Goal: Task Accomplishment & Management: Use online tool/utility

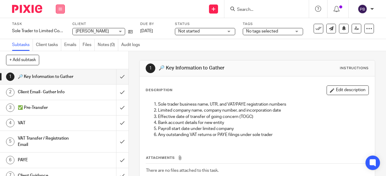
click at [58, 8] on icon at bounding box center [60, 9] width 4 height 4
click at [57, 45] on link "Clients" at bounding box center [58, 46] width 13 height 4
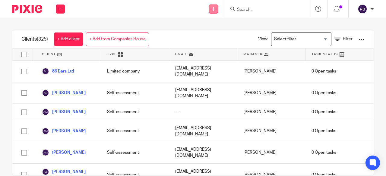
click at [213, 10] on icon at bounding box center [214, 9] width 4 height 4
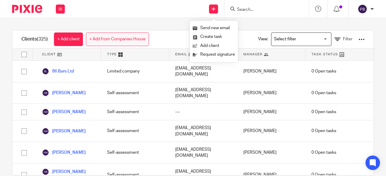
click at [131, 39] on link "+ Add from Companies House" at bounding box center [117, 40] width 63 height 14
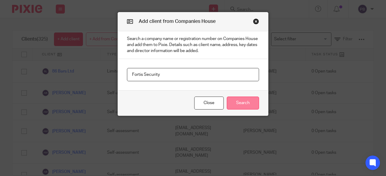
type input "Fortis Security"
click at [245, 108] on button "Search" at bounding box center [243, 103] width 32 height 13
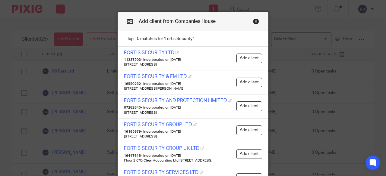
click at [254, 22] on button "Close modal" at bounding box center [256, 21] width 6 height 6
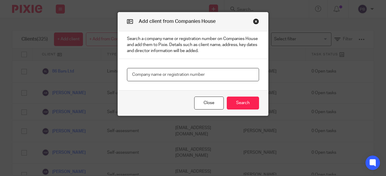
click at [162, 75] on input "text" at bounding box center [193, 75] width 132 height 14
type input "fortis secure global"
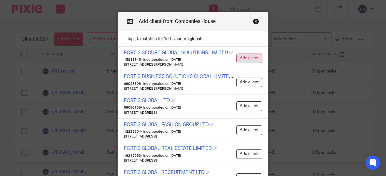
click at [246, 59] on button "Add client" at bounding box center [249, 59] width 26 height 10
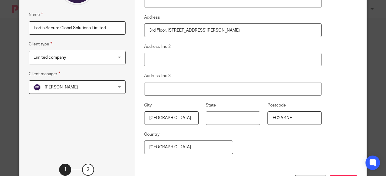
scroll to position [105, 0]
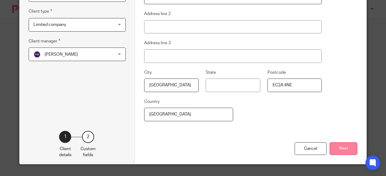
click at [338, 149] on button "Next" at bounding box center [343, 149] width 28 height 13
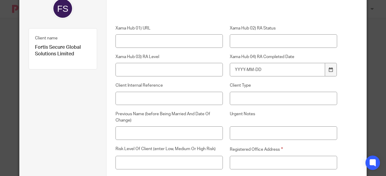
scroll to position [0, 0]
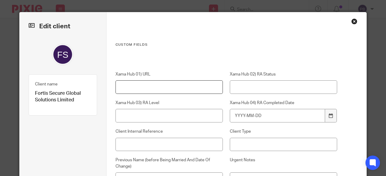
click at [146, 83] on input "Xama Hub 01) URL" at bounding box center [168, 87] width 107 height 14
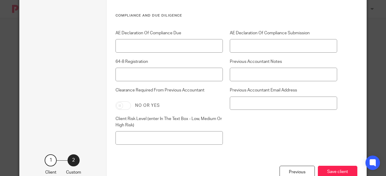
scroll to position [1796, 0]
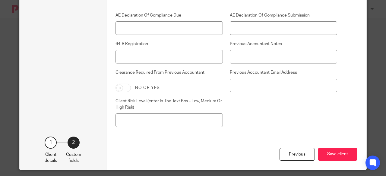
click at [297, 151] on div "Previous" at bounding box center [296, 154] width 35 height 13
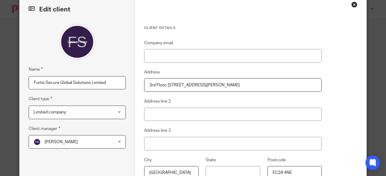
scroll to position [14, 0]
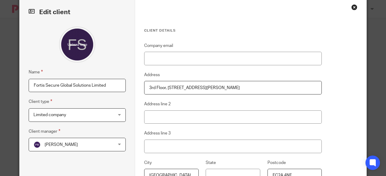
drag, startPoint x: 203, startPoint y: 88, endPoint x: 136, endPoint y: 83, distance: 66.5
click at [136, 83] on div "Client details Company email Address 3rd Floor, 86-90 Paul Street Address line …" at bounding box center [250, 126] width 231 height 256
type input "78 Foundry Eastbourne"
click at [181, 115] on input "Address line 2" at bounding box center [233, 118] width 178 height 14
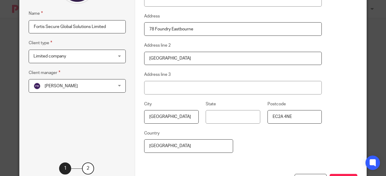
scroll to position [74, 0]
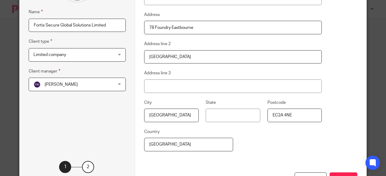
type input "Arndale Centre"
click at [176, 115] on input "London" at bounding box center [171, 116] width 55 height 14
drag, startPoint x: 176, startPoint y: 115, endPoint x: 117, endPoint y: 107, distance: 59.0
click at [117, 107] on div "Edit client Name Fortis Secure Global Solutions Limited Client type Limited com…" at bounding box center [193, 66] width 347 height 256
type input "Eastbourne"
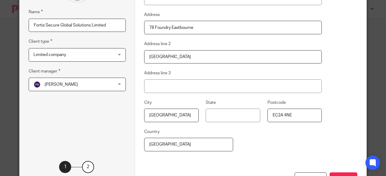
click at [299, 116] on input "EC2A 4NE" at bounding box center [294, 116] width 55 height 14
drag, startPoint x: 297, startPoint y: 115, endPoint x: 244, endPoint y: 112, distance: 52.5
click at [244, 112] on div "City Eastbourne State Postcode EC2A 4NE" at bounding box center [229, 113] width 184 height 29
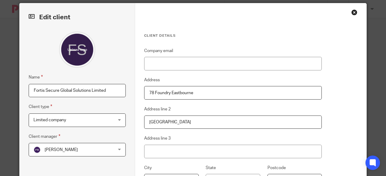
scroll to position [0, 0]
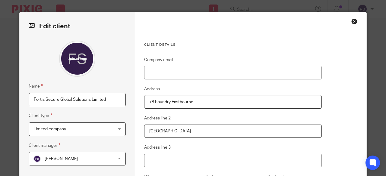
type input "BN21 3NW"
click at [159, 73] on input "Company email" at bounding box center [233, 73] width 178 height 14
click at [192, 73] on input "hello@fortissecurityconult.com" at bounding box center [233, 73] width 178 height 14
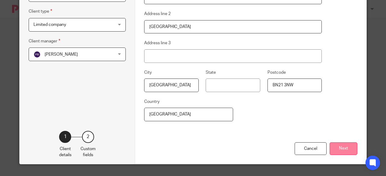
type input "hello@fortissecurityconsult.com"
click at [347, 150] on button "Next" at bounding box center [343, 149] width 28 height 13
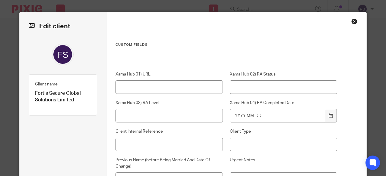
scroll to position [0, 0]
click at [145, 86] on input "Xama Hub 01) URL" at bounding box center [168, 87] width 107 height 14
click at [264, 85] on input "Xama Hub 02) RA Status" at bounding box center [283, 87] width 107 height 14
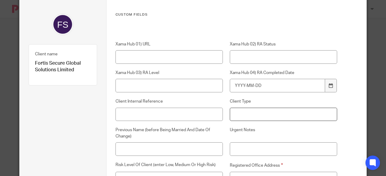
click at [271, 116] on input "Client Type" at bounding box center [283, 115] width 107 height 14
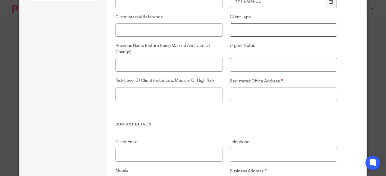
scroll to position [121, 0]
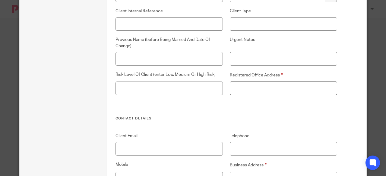
click at [261, 88] on input "Registered Office Address" at bounding box center [283, 89] width 107 height 14
click at [238, 87] on input "Registered Office Address" at bounding box center [283, 89] width 107 height 14
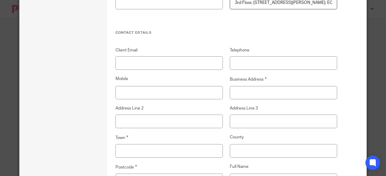
scroll to position [211, 0]
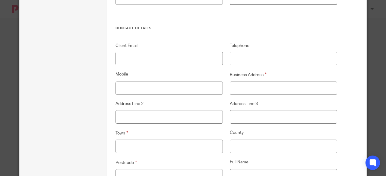
type input "3rd Floor, 86-90 Paul Street, London. EC2A 4NE"
click at [134, 57] on input "Client Email" at bounding box center [168, 59] width 107 height 14
click at [146, 60] on input "jamie@" at bounding box center [168, 59] width 107 height 14
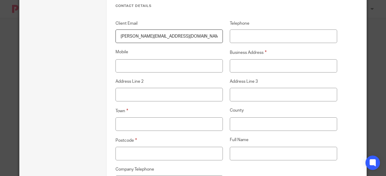
scroll to position [241, 0]
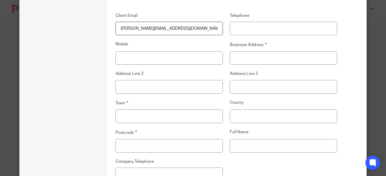
type input "[PERSON_NAME][EMAIL_ADDRESS][DOMAIN_NAME]"
click at [245, 58] on input "Business Address" at bounding box center [283, 59] width 107 height 14
click at [239, 58] on input "Business Address" at bounding box center [283, 59] width 107 height 14
type input "3rd Floor, 86-90 Paul Street"
click at [165, 115] on input "Town" at bounding box center [168, 117] width 107 height 14
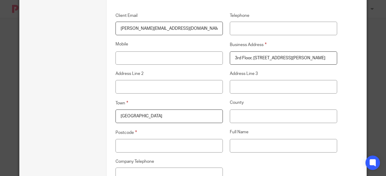
type input "[GEOGRAPHIC_DATA]"
click at [161, 149] on input "Postcode" at bounding box center [168, 146] width 107 height 14
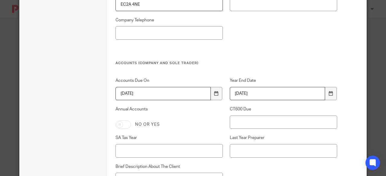
scroll to position [392, 0]
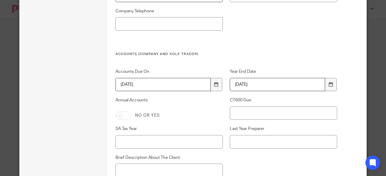
type input "EC2A 4NE"
click at [123, 115] on input "Annual Accounts" at bounding box center [122, 116] width 15 height 8
checkbox input "true"
click at [265, 116] on input "CT600 Due" at bounding box center [283, 114] width 107 height 14
click at [237, 115] on input "CT600 Due" at bounding box center [283, 114] width 107 height 14
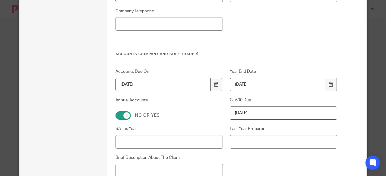
type input "[DATE]"
click at [188, 112] on div "No or yes" at bounding box center [168, 116] width 107 height 8
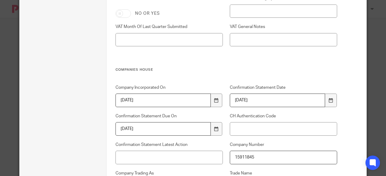
scroll to position [1175, 0]
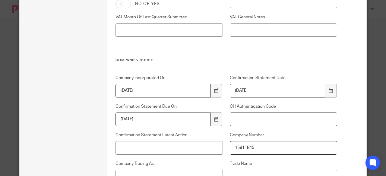
click at [236, 113] on input "CH Authentication Code" at bounding box center [283, 120] width 107 height 14
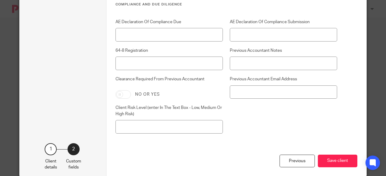
scroll to position [1796, 0]
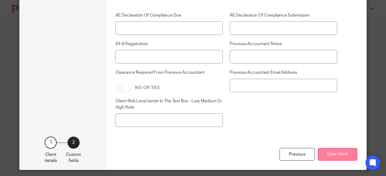
click at [345, 150] on button "Save client" at bounding box center [337, 154] width 39 height 13
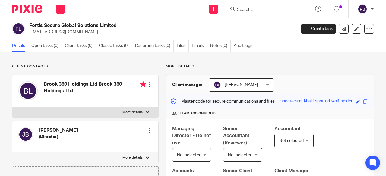
click at [148, 84] on div at bounding box center [149, 84] width 6 height 6
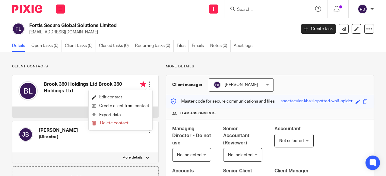
click at [121, 97] on link "Edit contact" at bounding box center [121, 97] width 58 height 9
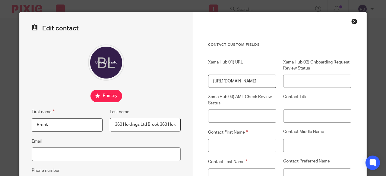
click at [351, 22] on div "Close this dialog window" at bounding box center [354, 21] width 6 height 6
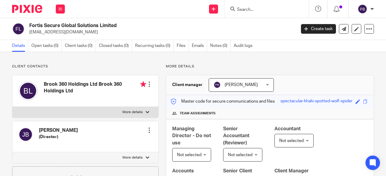
click at [147, 83] on div at bounding box center [149, 84] width 6 height 6
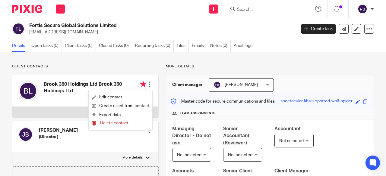
click at [121, 124] on span "Delete contact" at bounding box center [114, 123] width 28 height 4
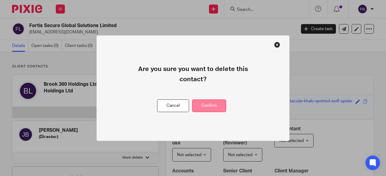
click at [212, 110] on button "Confirm" at bounding box center [209, 105] width 34 height 13
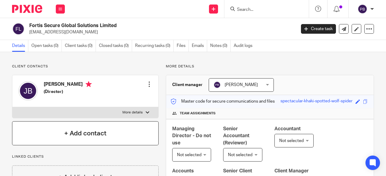
click at [81, 136] on h4 "+ Add contact" at bounding box center [85, 133] width 42 height 9
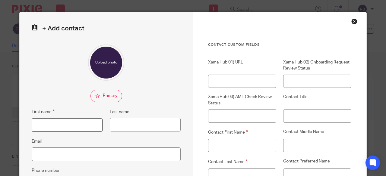
click at [69, 125] on input "First name" at bounding box center [67, 125] width 71 height 14
type input "Brook 360 Holdings Ltd"
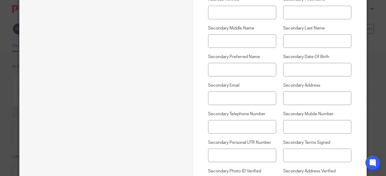
scroll to position [540, 0]
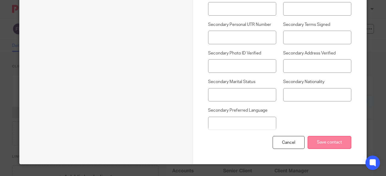
click at [321, 142] on input "Save contact" at bounding box center [329, 142] width 44 height 13
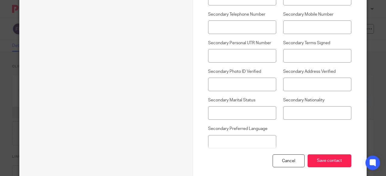
scroll to position [57, 0]
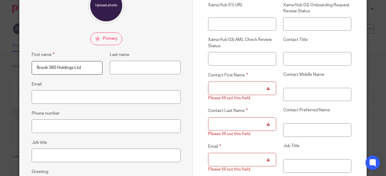
drag, startPoint x: 86, startPoint y: 68, endPoint x: 20, endPoint y: 61, distance: 65.5
click at [241, 87] on input "Contact First Name" at bounding box center [242, 89] width 68 height 14
paste input "Brook 360 Holdings Ltd"
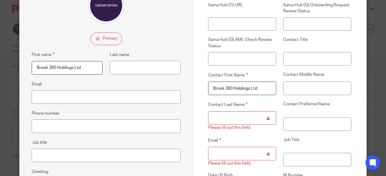
type input "Brook 360 Holdings Ltd"
click at [234, 118] on input "Contact Last Name" at bounding box center [242, 119] width 68 height 14
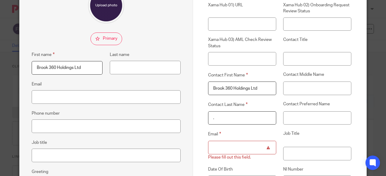
type input "."
click at [219, 148] on input "Email" at bounding box center [242, 148] width 68 height 14
click at [225, 148] on input "Email" at bounding box center [242, 148] width 68 height 14
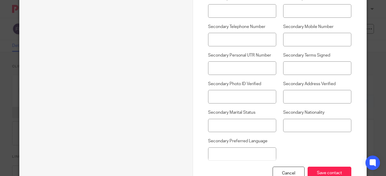
scroll to position [540, 0]
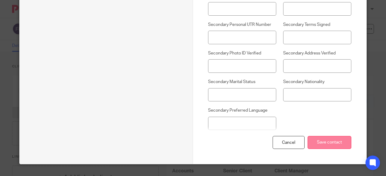
type input "."
click at [325, 144] on input "Save contact" at bounding box center [329, 142] width 44 height 13
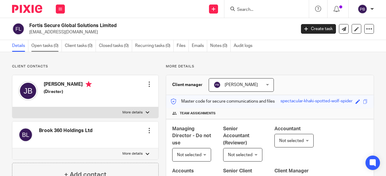
click at [45, 46] on link "Open tasks (0)" at bounding box center [46, 46] width 30 height 12
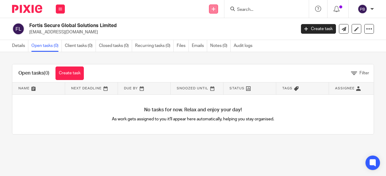
click at [215, 9] on icon at bounding box center [214, 9] width 4 height 4
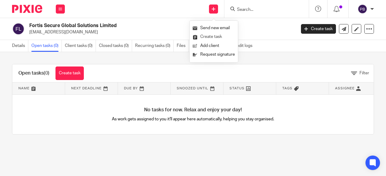
click at [215, 37] on link "Create task" at bounding box center [214, 37] width 42 height 9
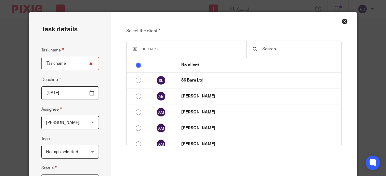
click at [269, 47] on input "text" at bounding box center [299, 49] width 74 height 7
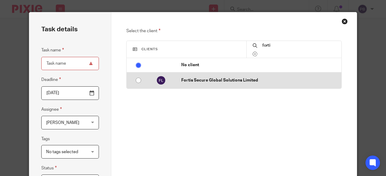
type input "forti"
click at [259, 82] on p "Fortis Secure Global Solutions Limited" at bounding box center [259, 80] width 157 height 6
radio input "false"
radio input "true"
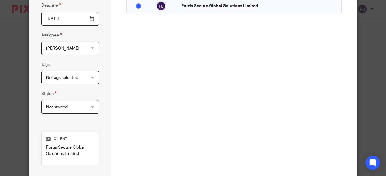
scroll to position [141, 0]
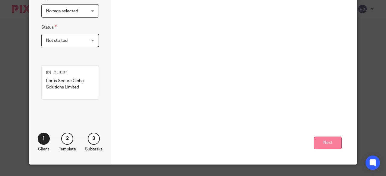
click at [327, 141] on button "Next" at bounding box center [328, 143] width 28 height 13
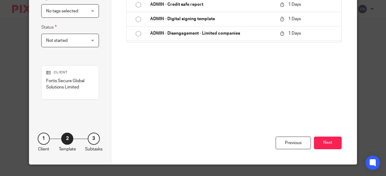
scroll to position [0, 0]
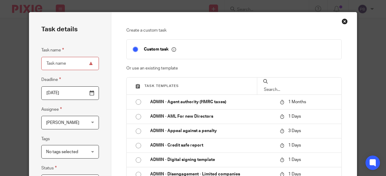
click at [274, 82] on div at bounding box center [299, 86] width 84 height 17
click at [274, 86] on input "text" at bounding box center [299, 89] width 72 height 7
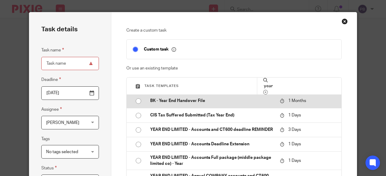
scroll to position [72, 0]
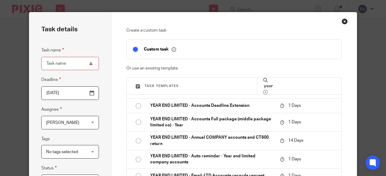
drag, startPoint x: 270, startPoint y: 87, endPoint x: 248, endPoint y: 86, distance: 22.3
click at [249, 86] on div "Task templates year" at bounding box center [234, 86] width 215 height 17
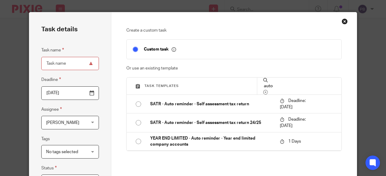
scroll to position [0, 0]
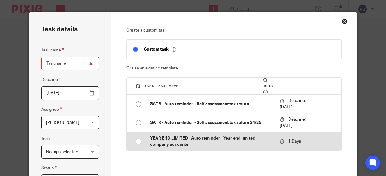
type input "auto"
click at [164, 140] on p "YEAR END LIMITED - Auto reminder - Year end limited company accounts" at bounding box center [212, 142] width 124 height 12
type input "[DATE]"
type input "YEAR END LIMITED - Auto reminder - Year end limited company accounts"
checkbox input "false"
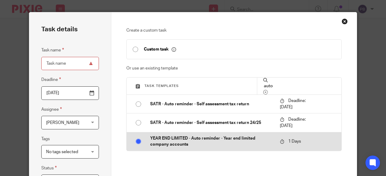
radio input "true"
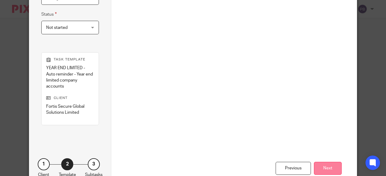
scroll to position [180, 0]
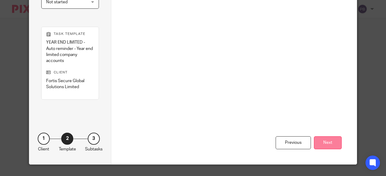
click at [328, 143] on button "Next" at bounding box center [328, 143] width 28 height 13
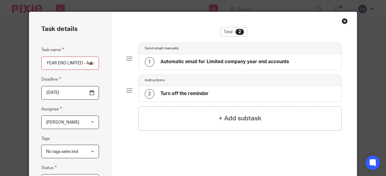
scroll to position [0, 0]
click at [221, 58] on div "1 Automatic email for Limited company year end accounts" at bounding box center [217, 63] width 144 height 10
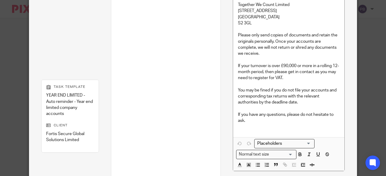
scroll to position [630, 0]
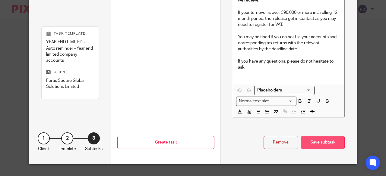
click at [330, 145] on div "Save subtask" at bounding box center [323, 142] width 44 height 13
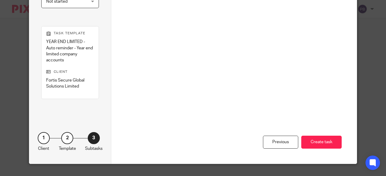
scroll to position [180, 0]
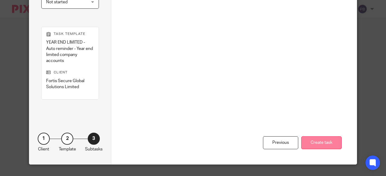
click at [329, 145] on button "Create task" at bounding box center [321, 143] width 40 height 13
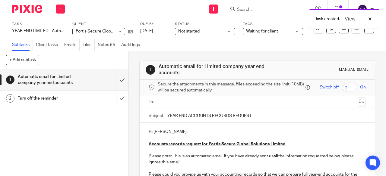
click at [211, 9] on div "Task created. View" at bounding box center [286, 17] width 187 height 23
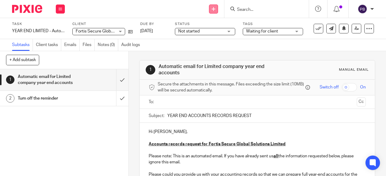
click at [214, 9] on icon at bounding box center [214, 9] width 4 height 4
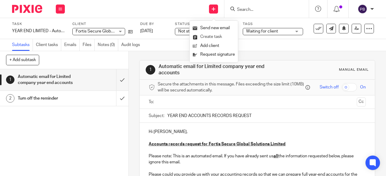
click at [215, 36] on link "Create task" at bounding box center [214, 37] width 42 height 9
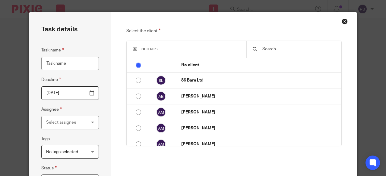
click at [273, 48] on input "text" at bounding box center [299, 49] width 74 height 7
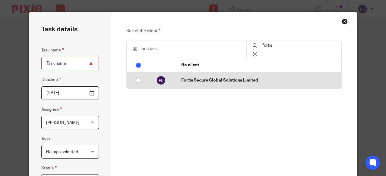
type input "fortis"
click at [244, 81] on p "Fortis Secure Global Solutions Limited" at bounding box center [259, 80] width 157 height 6
radio input "false"
radio input "true"
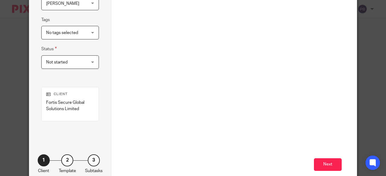
scroll to position [141, 0]
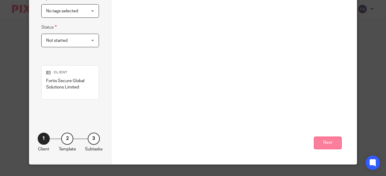
click at [333, 144] on button "Next" at bounding box center [328, 143] width 28 height 13
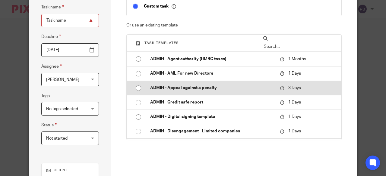
scroll to position [0, 0]
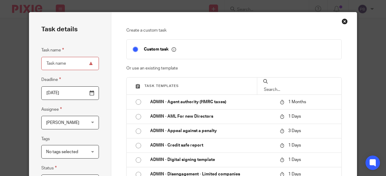
click at [290, 86] on input "text" at bounding box center [299, 89] width 72 height 7
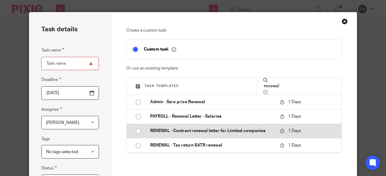
scroll to position [30, 0]
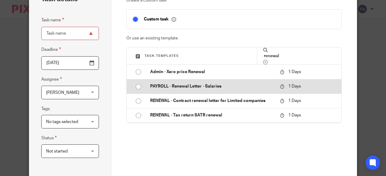
type input "renewal"
click at [193, 86] on p "PAYROLL - Renewal Letter - Salaries" at bounding box center [212, 86] width 124 height 6
type input "2025-09-26"
type input "PAYROLL - Renewal Letter - Salaries"
checkbox input "false"
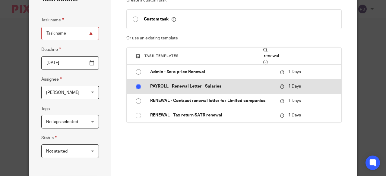
radio input "true"
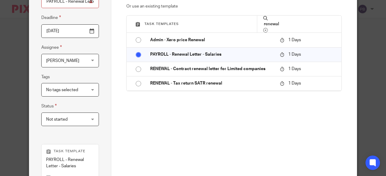
scroll to position [151, 0]
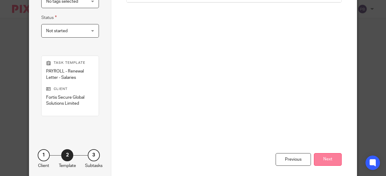
click at [332, 159] on button "Next" at bounding box center [328, 159] width 28 height 13
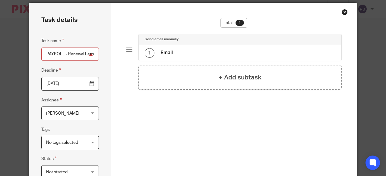
scroll to position [0, 0]
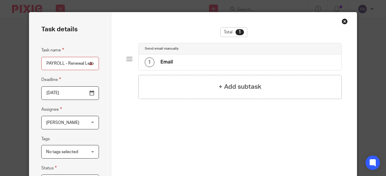
click at [165, 62] on h4 "Email" at bounding box center [166, 62] width 12 height 6
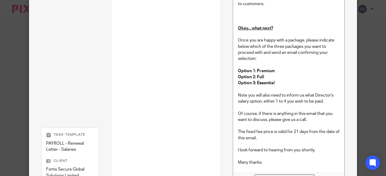
scroll to position [1432, 0]
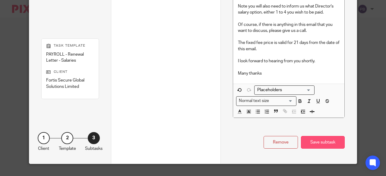
click at [323, 137] on div "Save subtask" at bounding box center [323, 142] width 44 height 13
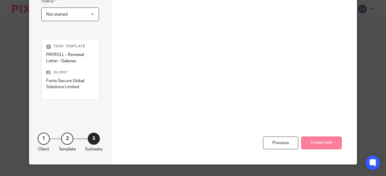
click at [327, 143] on button "Create task" at bounding box center [321, 143] width 40 height 13
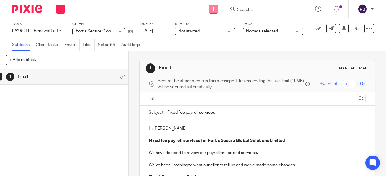
click at [217, 9] on link at bounding box center [213, 9] width 9 height 9
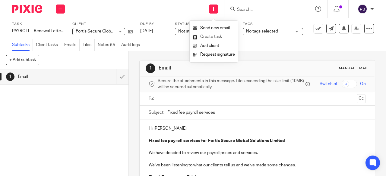
click at [215, 37] on link "Create task" at bounding box center [214, 37] width 42 height 9
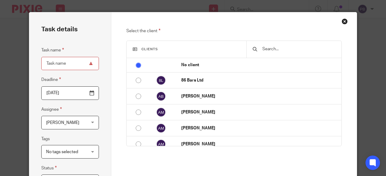
click at [273, 50] on input "text" at bounding box center [299, 49] width 74 height 7
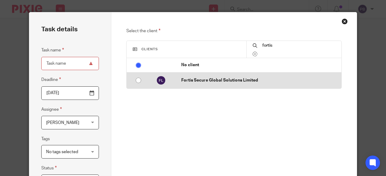
type input "fortis"
click at [246, 80] on p "Fortis Secure Global Solutions Limited" at bounding box center [259, 80] width 157 height 6
radio input "false"
radio input "true"
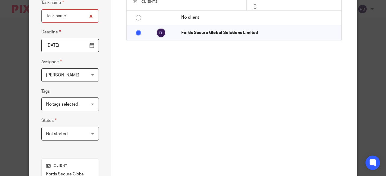
scroll to position [121, 0]
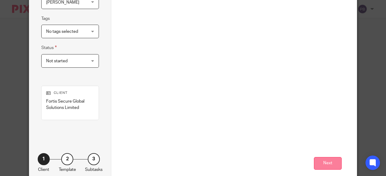
click at [323, 162] on button "Next" at bounding box center [328, 163] width 28 height 13
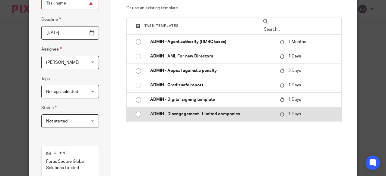
scroll to position [0, 0]
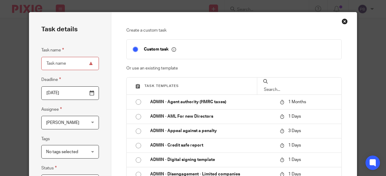
click at [288, 86] on input "text" at bounding box center [299, 89] width 72 height 7
type input "i"
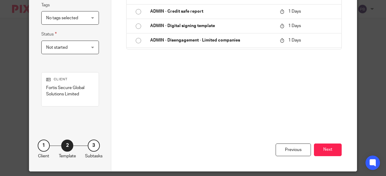
scroll to position [141, 0]
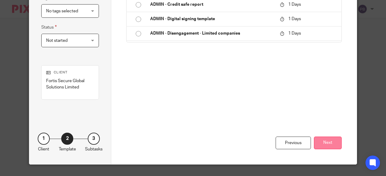
click at [329, 142] on button "Next" at bounding box center [328, 143] width 28 height 13
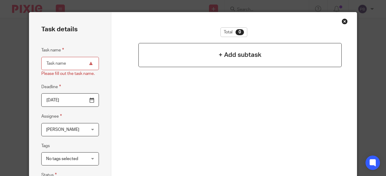
click at [232, 55] on h4 "+ Add subtask" at bounding box center [240, 54] width 43 height 9
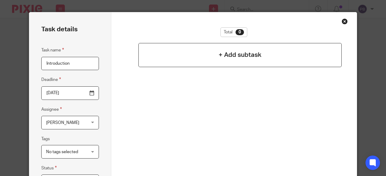
type input "Introduction"
click at [237, 55] on h4 "+ Add subtask" at bounding box center [240, 54] width 43 height 9
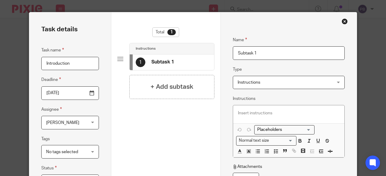
click at [252, 113] on p at bounding box center [289, 113] width 102 height 6
click icon "button"
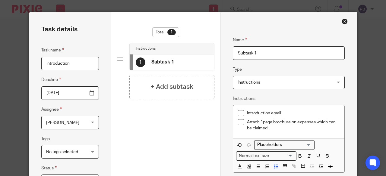
click p "Attach 1page brochure on expenses which can be claimed:"
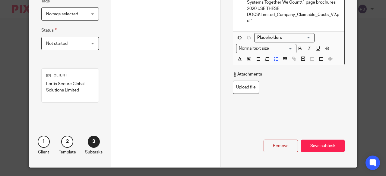
scroll to position [141, 0]
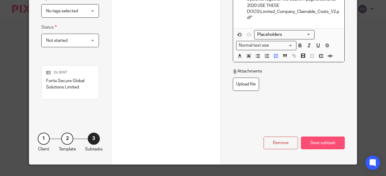
click div "Save subtask"
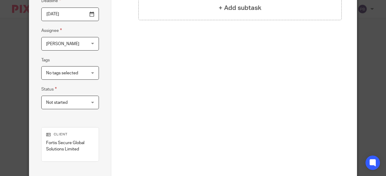
scroll to position [0, 0]
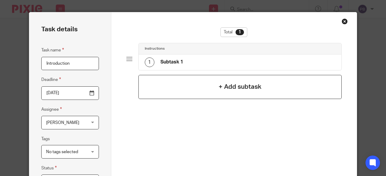
click h4 "+ Add subtask"
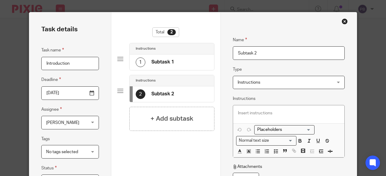
click span "Instructions"
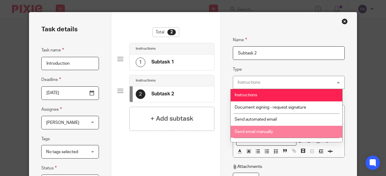
click span "Send email manually"
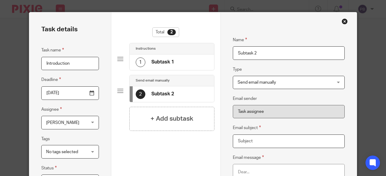
click input "Email subject"
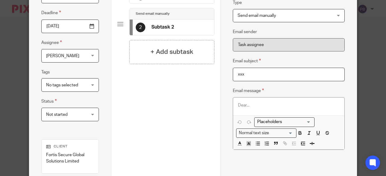
scroll to position [121, 0]
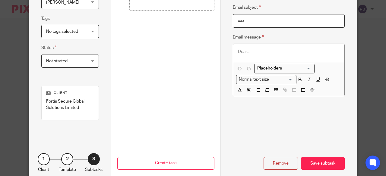
type input "xxx"
click p
click div "Save subtask"
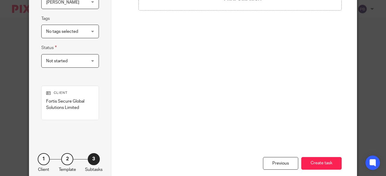
click button "Create task"
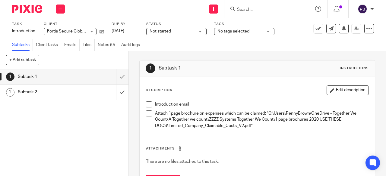
click at [37, 91] on h1 "Subtask 2" at bounding box center [48, 92] width 61 height 9
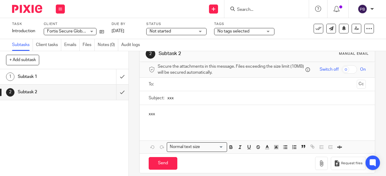
scroll to position [22, 0]
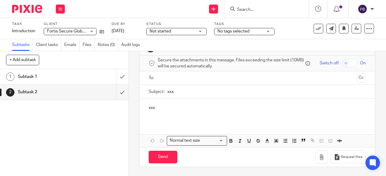
click at [154, 109] on p "xxx" at bounding box center [257, 108] width 217 height 6
drag, startPoint x: 156, startPoint y: 108, endPoint x: 142, endPoint y: 108, distance: 13.9
click at [142, 108] on div "xxx" at bounding box center [257, 111] width 235 height 24
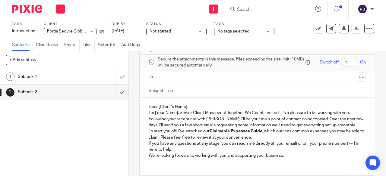
click at [186, 108] on p "Dear [Client’s Name]," at bounding box center [257, 107] width 217 height 6
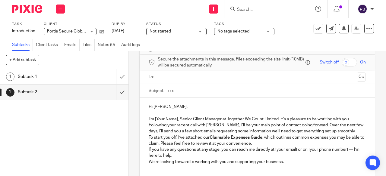
click at [176, 120] on p "I’m [Your Name], Senior Client Manager at Together We Count Limited. It’s a ple…" at bounding box center [257, 119] width 217 height 6
click at [268, 121] on p "I’m [PERSON_NAME], Senior Client Manager at Together We Count Limited. It’s a p…" at bounding box center [257, 119] width 217 height 6
click at [347, 121] on p "I’m [PERSON_NAME], Senior Client Manager at Together We Count Limited. It’s a p…" at bounding box center [257, 119] width 217 height 6
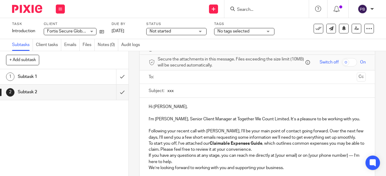
click at [253, 133] on p "Following your recent call with [PERSON_NAME], I’ll be your main point of conta…" at bounding box center [257, 134] width 217 height 12
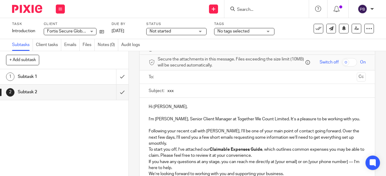
click at [289, 133] on p "Following your recent call with [PERSON_NAME], I’ll be one of your main point o…" at bounding box center [257, 137] width 217 height 18
click at [287, 133] on p "Following your recent call with [PERSON_NAME], I’ll be one of your main point o…" at bounding box center [257, 137] width 217 height 18
click at [278, 132] on p "Following your recent call with [PERSON_NAME], I’ll be one of your main point o…" at bounding box center [257, 137] width 217 height 18
click at [358, 133] on div "Hi [PERSON_NAME], I’m [PERSON_NAME], Senior Client Manager at Together We Count…" at bounding box center [257, 140] width 235 height 84
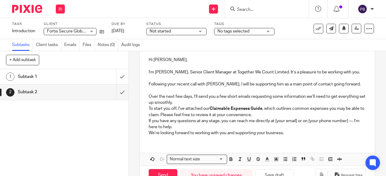
scroll to position [82, 0]
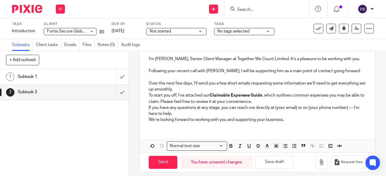
click at [236, 85] on p "Over the next few days, I’ll send you a few short emails requesting some inform…" at bounding box center [257, 86] width 217 height 12
click at [319, 85] on p "Over the next few days, I’ll send you a few emails requesting some information …" at bounding box center [257, 86] width 217 height 12
click at [251, 90] on p "Over the next few days, I’ll send you a few emails requesting some information …" at bounding box center [257, 86] width 217 height 12
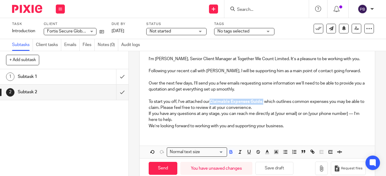
drag, startPoint x: 262, startPoint y: 104, endPoint x: 210, endPoint y: 104, distance: 51.8
click at [210, 104] on p "To start you off, I’ve attached our Claimable Expenses Guide , which outlines c…" at bounding box center [257, 105] width 217 height 12
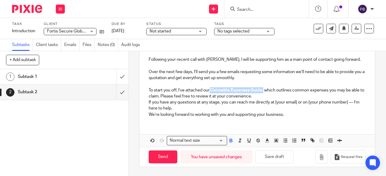
scroll to position [94, 0]
drag, startPoint x: 261, startPoint y: 92, endPoint x: 210, endPoint y: 92, distance: 51.2
click at [210, 92] on p "To start you off, I’ve attached our claimable expenses guide which outlines com…" at bounding box center [257, 93] width 217 height 12
click at [230, 142] on icon "button" at bounding box center [231, 142] width 2 height 2
click at [258, 91] on p "To start you off, I’ve attached our claimable expenses guide which outlines com…" at bounding box center [257, 93] width 217 height 12
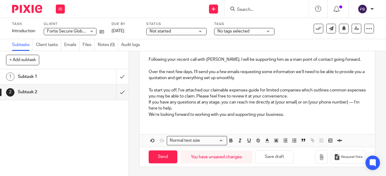
click at [309, 97] on p "To start you off, I’ve attached our claimable expenses guide for limited compan…" at bounding box center [257, 93] width 217 height 12
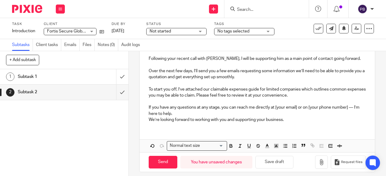
click at [295, 110] on p "If you have any questions at any stage, you can reach me directly at [your emai…" at bounding box center [257, 111] width 217 height 12
click at [175, 116] on p "If you have any questions at any stage, you can reach me directly at [PERSON_NA…" at bounding box center [257, 111] width 217 height 12
click at [347, 109] on p "If you have any questions at any stage, you can reach me directly at [PERSON_NA…" at bounding box center [257, 111] width 217 height 12
click at [345, 109] on p "If you have any questions at any stage, you can reach me directly at [PERSON_NA…" at bounding box center [257, 111] width 217 height 12
click at [217, 115] on p "If you have any questions at any stage, you can reach me directly at [PERSON_NA…" at bounding box center [257, 111] width 217 height 12
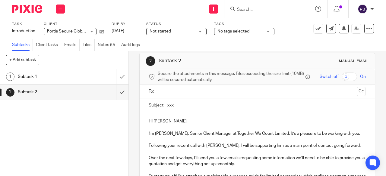
scroll to position [0, 0]
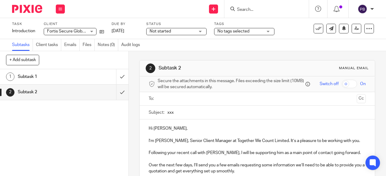
click at [180, 118] on input "xxx" at bounding box center [266, 113] width 198 height 14
type input "x"
click at [180, 117] on input "Subject:" at bounding box center [266, 113] width 198 height 14
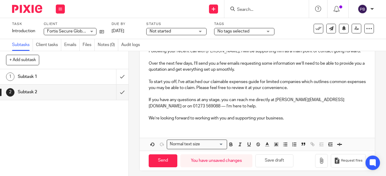
scroll to position [107, 0]
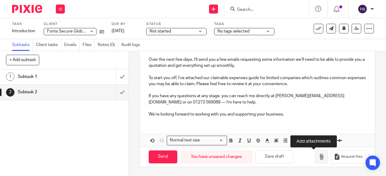
type input "Introduction - Together We Count Limited"
click at [318, 159] on icon "button" at bounding box center [321, 157] width 6 height 6
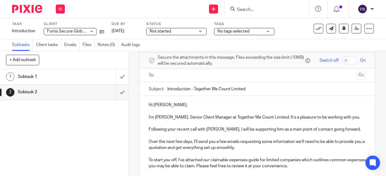
scroll to position [0, 0]
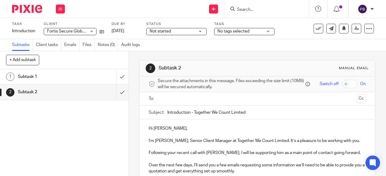
click at [180, 100] on input "text" at bounding box center [257, 99] width 194 height 7
type input "[PERSON_NAME]@"
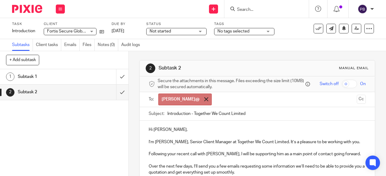
click at [204, 101] on span at bounding box center [206, 99] width 4 height 4
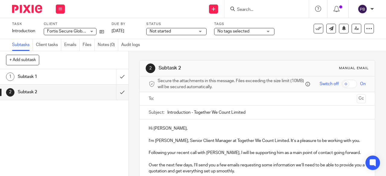
click at [174, 101] on input "text" at bounding box center [257, 99] width 194 height 7
type input "[PERSON_NAME][EMAIL_ADDRESS][DOMAIN_NAME]"
click at [357, 102] on button "Cc" at bounding box center [361, 98] width 9 height 9
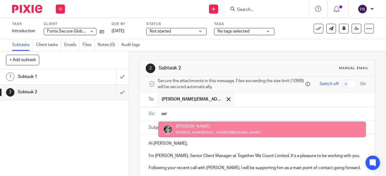
type input "aar"
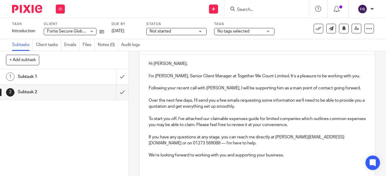
scroll to position [90, 0]
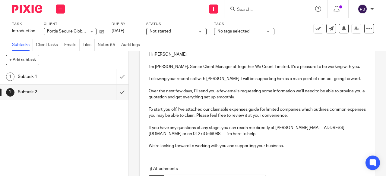
click at [174, 136] on p "If you have any questions at any stage, you can reach me directly at [PERSON_NA…" at bounding box center [257, 131] width 217 height 12
click at [346, 129] on p "If you have any questions at any stage, you can reach me directly at [PERSON_NA…" at bounding box center [257, 131] width 217 height 12
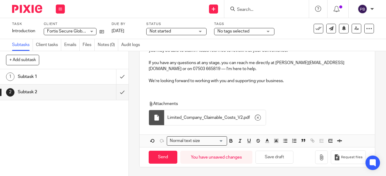
scroll to position [156, 0]
click at [159, 159] on input "Send" at bounding box center [163, 157] width 29 height 13
type input "Sent"
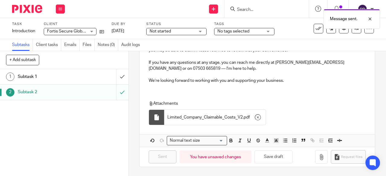
click at [39, 76] on h1 "Subtask 1" at bounding box center [48, 76] width 61 height 9
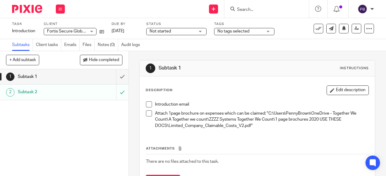
click at [147, 103] on span at bounding box center [149, 105] width 6 height 6
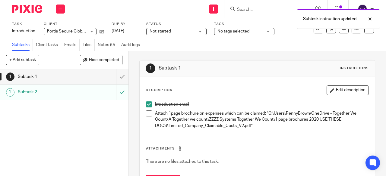
click at [146, 114] on span at bounding box center [149, 114] width 6 height 6
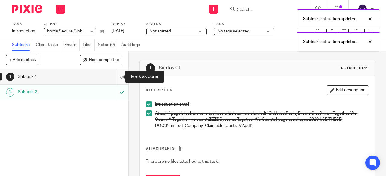
click at [116, 77] on input "submit" at bounding box center [64, 76] width 128 height 15
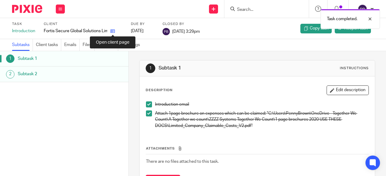
click at [112, 32] on icon at bounding box center [112, 31] width 5 height 5
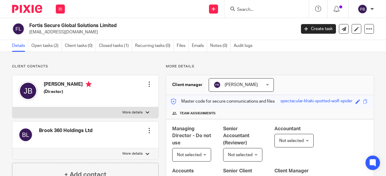
click at [148, 82] on div at bounding box center [149, 84] width 6 height 6
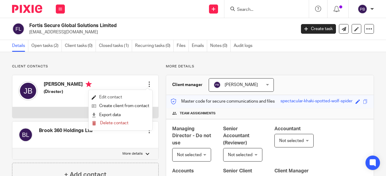
click at [115, 97] on link "Edit contact" at bounding box center [121, 97] width 58 height 9
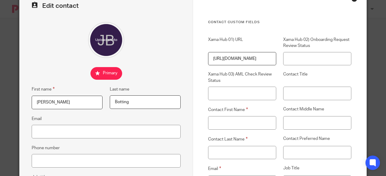
scroll to position [60, 0]
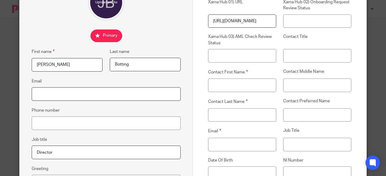
click at [48, 91] on input "Email" at bounding box center [106, 94] width 149 height 14
click at [96, 92] on input "Email" at bounding box center [106, 94] width 149 height 14
paste input "[PERSON_NAME][EMAIL_ADDRESS][DOMAIN_NAME]"
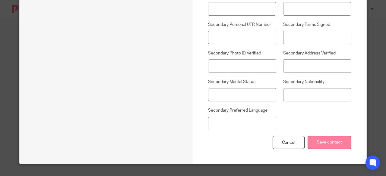
type input "[PERSON_NAME][EMAIL_ADDRESS][DOMAIN_NAME]"
click at [335, 145] on input "Save contact" at bounding box center [329, 142] width 44 height 13
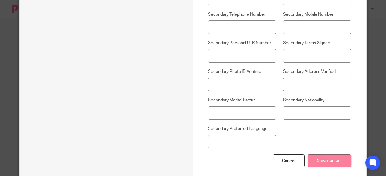
scroll to position [57, 0]
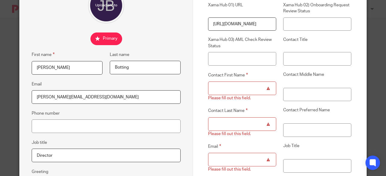
click at [236, 89] on input "Contact First Name" at bounding box center [242, 89] width 68 height 14
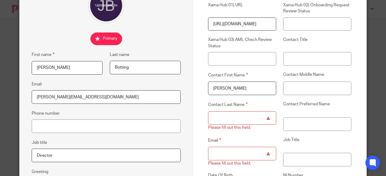
type input "[PERSON_NAME]"
click at [226, 116] on input "Contact Last Name" at bounding box center [242, 119] width 68 height 14
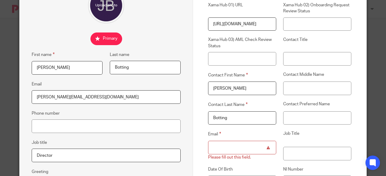
type input "Botting"
click at [237, 149] on input "Email" at bounding box center [242, 148] width 68 height 14
paste input "[PERSON_NAME][EMAIL_ADDRESS][DOMAIN_NAME]"
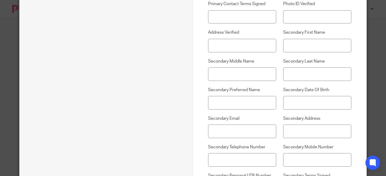
scroll to position [540, 0]
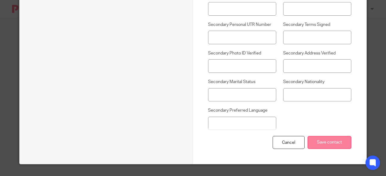
type input "[PERSON_NAME][EMAIL_ADDRESS][DOMAIN_NAME]"
click at [340, 145] on input "Save contact" at bounding box center [329, 142] width 44 height 13
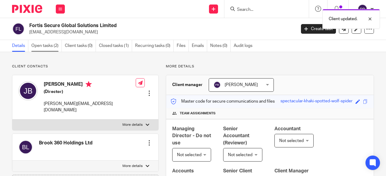
click at [47, 47] on link "Open tasks (2)" at bounding box center [46, 46] width 30 height 12
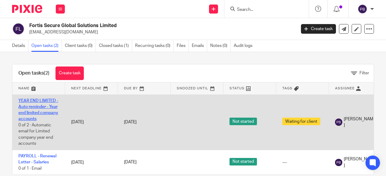
click at [38, 100] on link "YEAR END LIMITED - Auto reminder - Year end limited company accounts" at bounding box center [38, 110] width 40 height 23
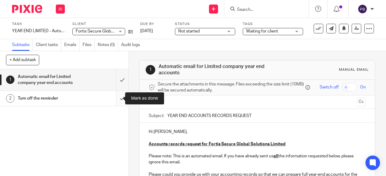
click at [115, 98] on input "submit" at bounding box center [64, 98] width 128 height 15
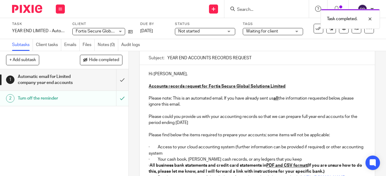
scroll to position [60, 0]
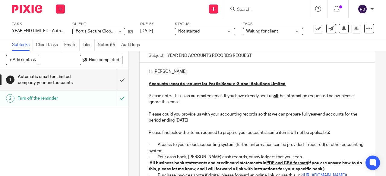
drag, startPoint x: 146, startPoint y: 97, endPoint x: 178, endPoint y: 104, distance: 32.8
click at [178, 104] on p "Please note: This is an automated email. If you have already sent us all the in…" at bounding box center [257, 99] width 217 height 12
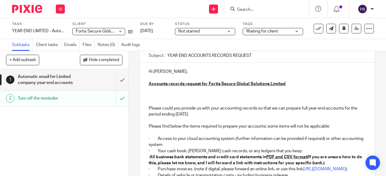
scroll to position [8, 0]
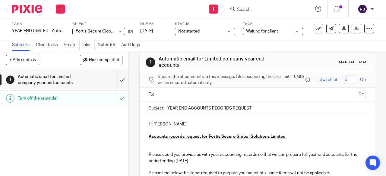
click at [149, 150] on p at bounding box center [257, 149] width 217 height 6
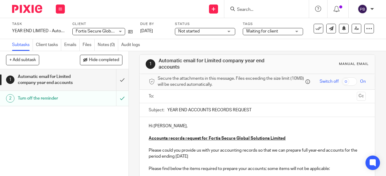
scroll to position [0, 0]
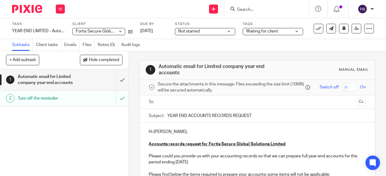
click at [171, 103] on input "text" at bounding box center [257, 102] width 194 height 7
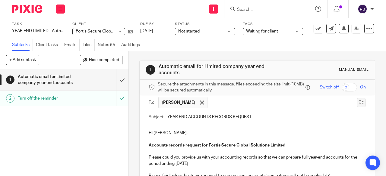
click at [357, 104] on button "Cc" at bounding box center [361, 102] width 9 height 9
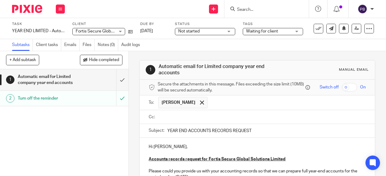
click at [189, 119] on input "text" at bounding box center [261, 117] width 203 height 7
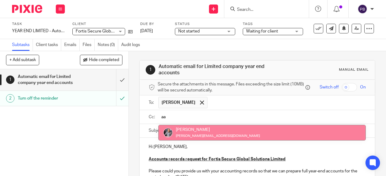
type input "aa"
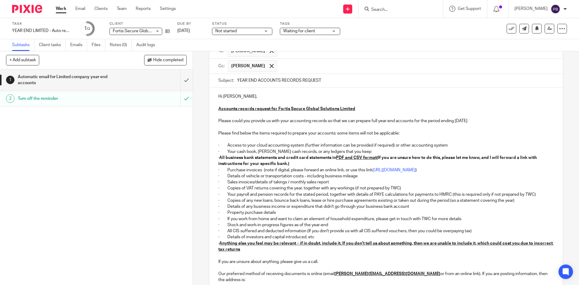
scroll to position [30, 0]
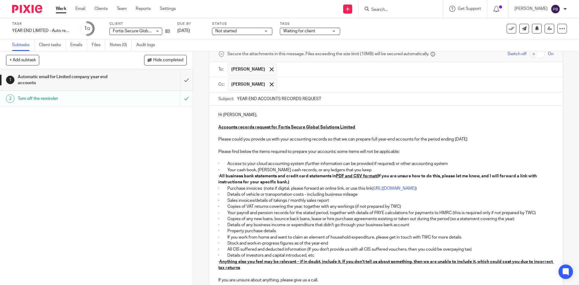
click at [385, 138] on p "Please could you provide us with your accounting records so that we can prepare…" at bounding box center [385, 139] width 335 height 6
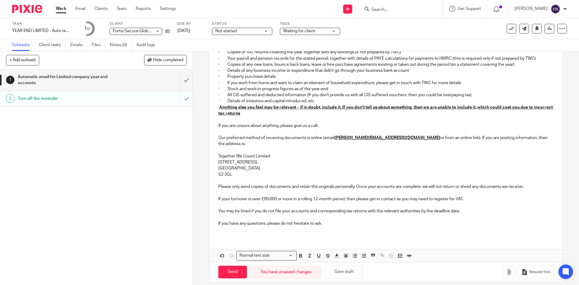
scroll to position [191, 0]
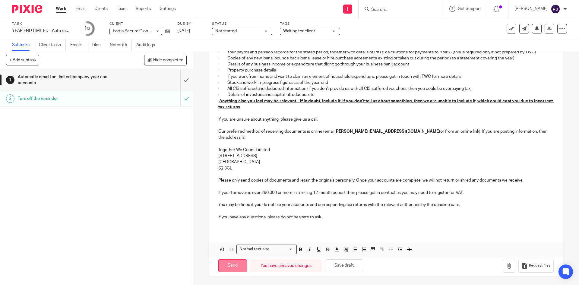
click at [231, 176] on input "Send" at bounding box center [232, 265] width 29 height 13
type input "Sent"
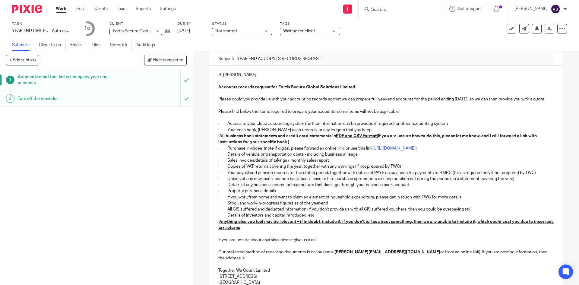
scroll to position [0, 0]
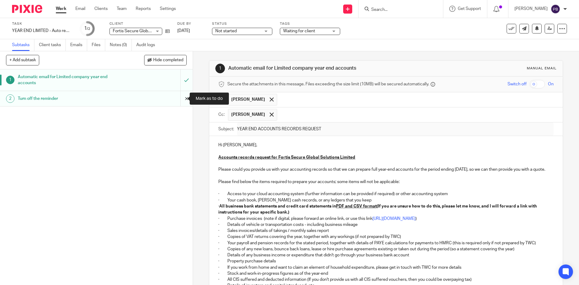
click at [180, 97] on input "submit" at bounding box center [96, 98] width 193 height 15
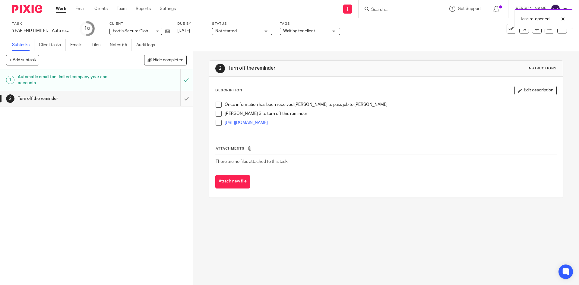
click at [180, 98] on input "submit" at bounding box center [96, 98] width 193 height 15
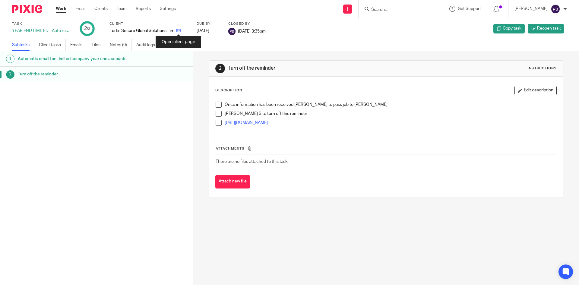
click at [178, 30] on icon at bounding box center [178, 30] width 5 height 5
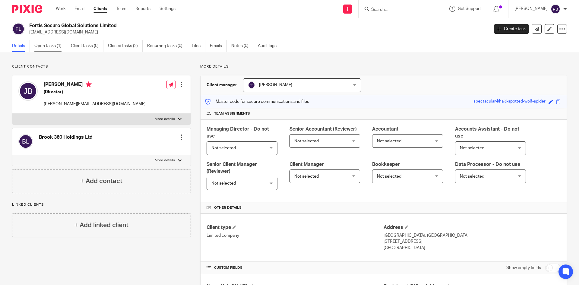
click at [55, 46] on link "Open tasks (1)" at bounding box center [50, 46] width 32 height 12
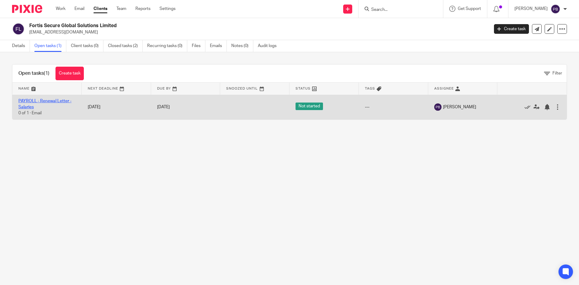
click at [47, 99] on link "PAYROLL - Renewal Letter - Salaries" at bounding box center [44, 104] width 53 height 10
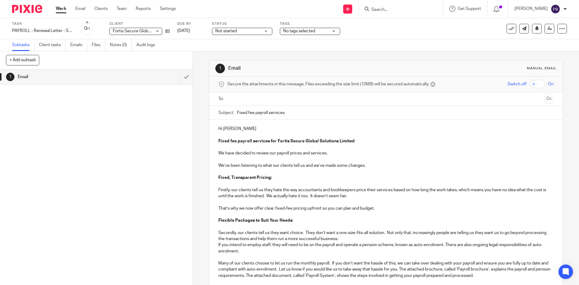
scroll to position [30, 0]
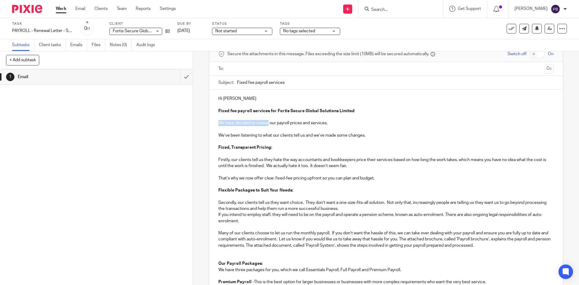
drag, startPoint x: 267, startPoint y: 123, endPoint x: 218, endPoint y: 123, distance: 48.8
click at [218, 123] on p "We have decided to review our payroll prices and services." at bounding box center [385, 123] width 335 height 6
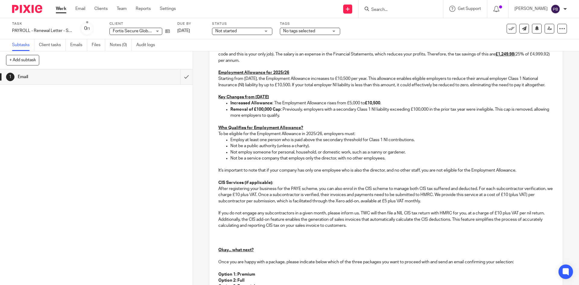
scroll to position [573, 0]
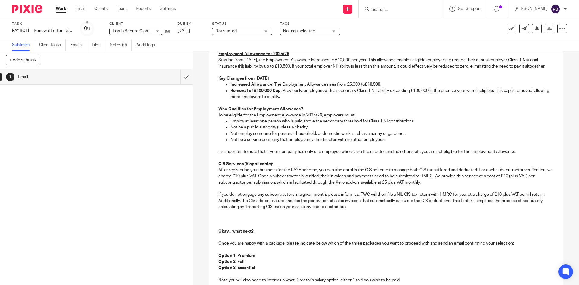
click at [219, 166] on strong "CIS Services (if applicable):" at bounding box center [245, 164] width 55 height 4
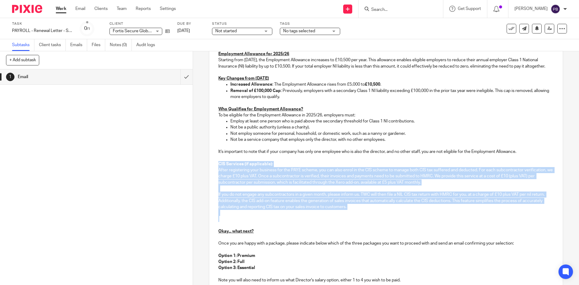
drag, startPoint x: 216, startPoint y: 169, endPoint x: 363, endPoint y: 225, distance: 156.3
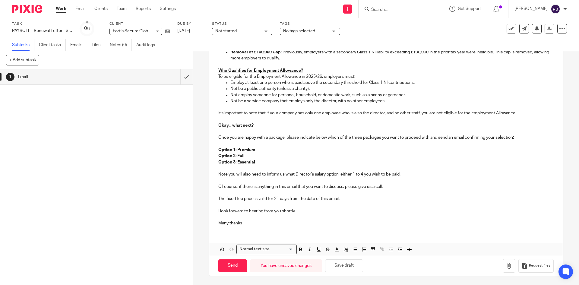
scroll to position [617, 0]
click at [506, 266] on icon "button" at bounding box center [509, 266] width 6 height 6
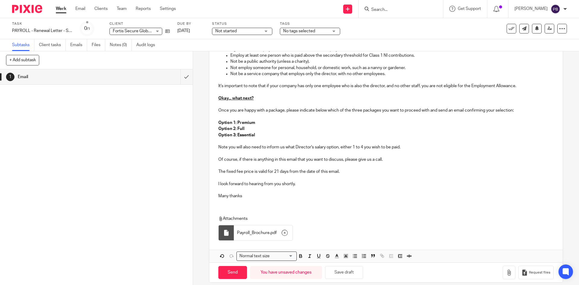
scroll to position [647, 0]
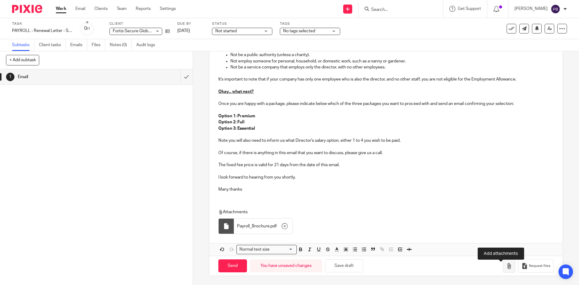
click at [506, 269] on icon "button" at bounding box center [509, 266] width 6 height 6
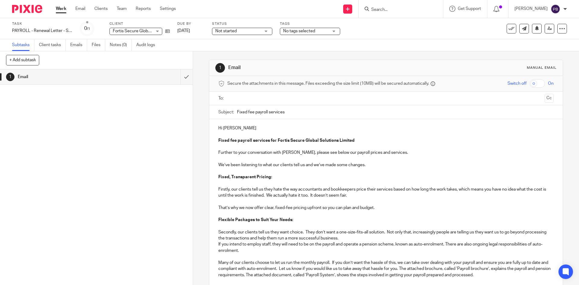
scroll to position [0, 0]
click at [250, 99] on input "text" at bounding box center [385, 99] width 312 height 7
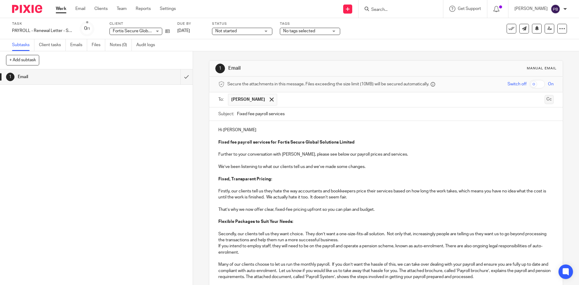
click at [544, 99] on button "Cc" at bounding box center [548, 99] width 9 height 9
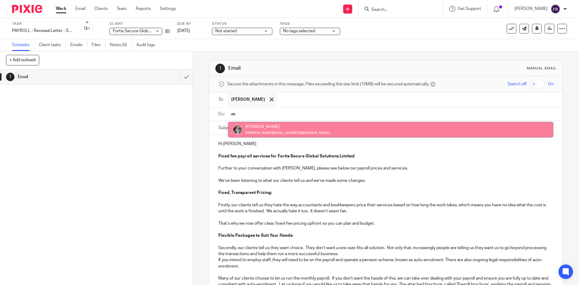
type input "aa"
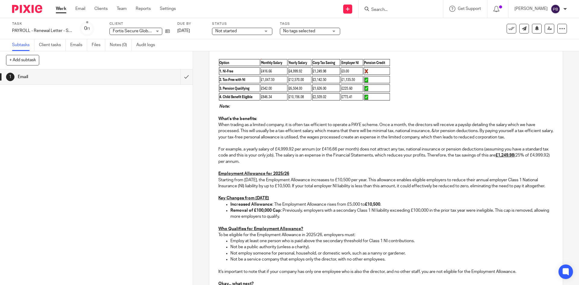
scroll to position [482, 0]
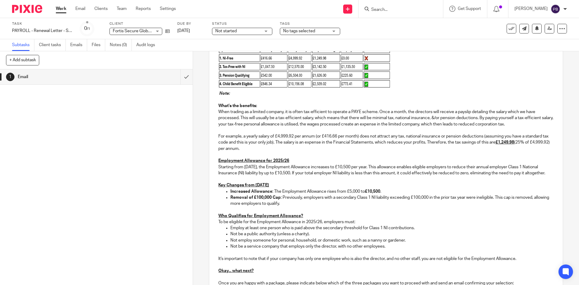
click at [306, 124] on p "When trading as a limited company, it is often tax-efficient to operate a PAYE …" at bounding box center [385, 118] width 335 height 18
drag, startPoint x: 305, startPoint y: 124, endPoint x: 462, endPoint y: 112, distance: 157.7
drag, startPoint x: 462, startPoint y: 112, endPoint x: 507, endPoint y: 76, distance: 57.5
click at [507, 76] on p at bounding box center [385, 68] width 335 height 46
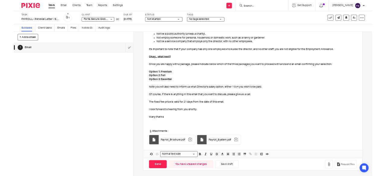
scroll to position [667, 0]
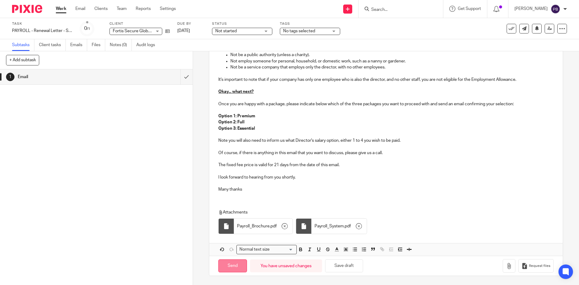
click at [229, 266] on input "Send" at bounding box center [232, 265] width 29 height 13
type input "Sent"
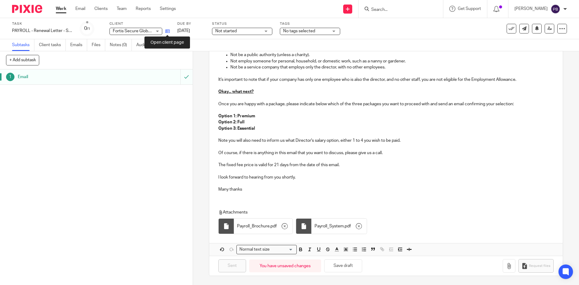
click at [167, 30] on icon at bounding box center [167, 31] width 5 height 5
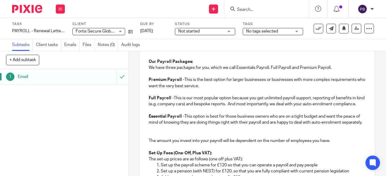
scroll to position [92, 0]
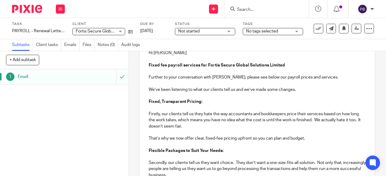
click at [65, 11] on div "Work Email Clients Team Reports Settings" at bounding box center [60, 9] width 21 height 18
click at [62, 73] on link "Settings" at bounding box center [60, 72] width 16 height 4
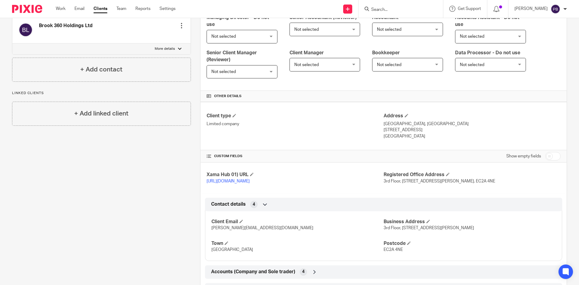
scroll to position [121, 0]
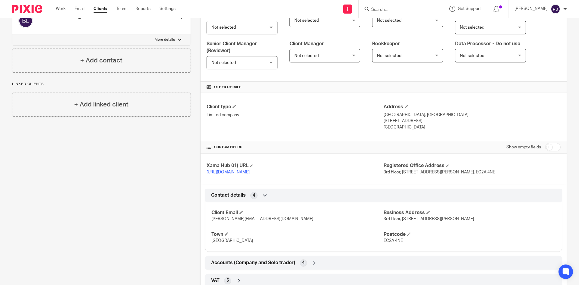
click at [263, 198] on icon at bounding box center [265, 195] width 6 height 6
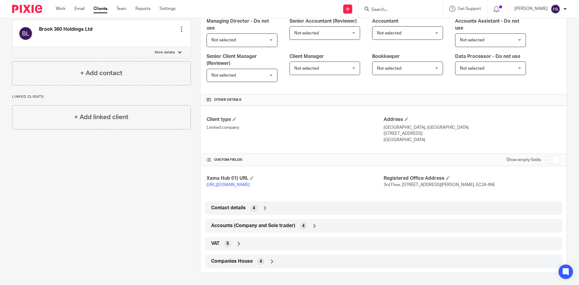
scroll to position [114, 0]
click at [262, 209] on icon at bounding box center [265, 208] width 6 height 6
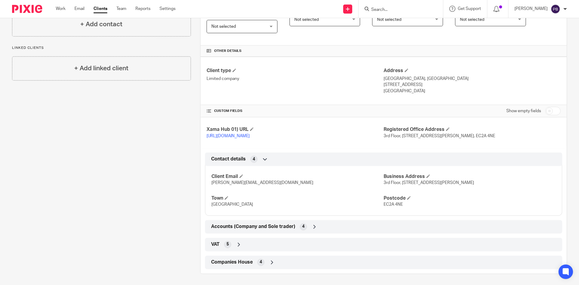
scroll to position [164, 0]
click at [239, 244] on icon at bounding box center [239, 244] width 6 height 6
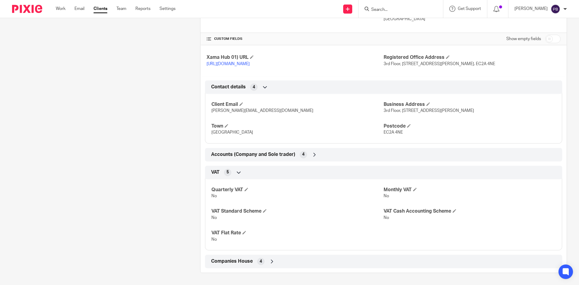
scroll to position [235, 0]
click at [272, 261] on icon at bounding box center [272, 261] width 6 height 6
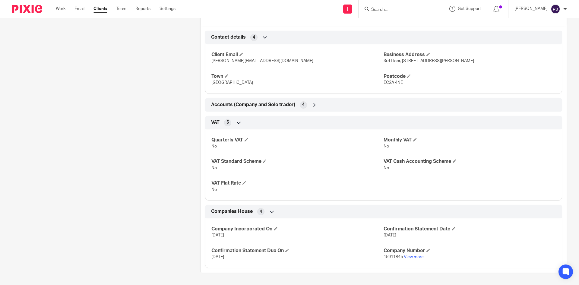
scroll to position [285, 0]
click at [270, 212] on icon at bounding box center [272, 212] width 6 height 6
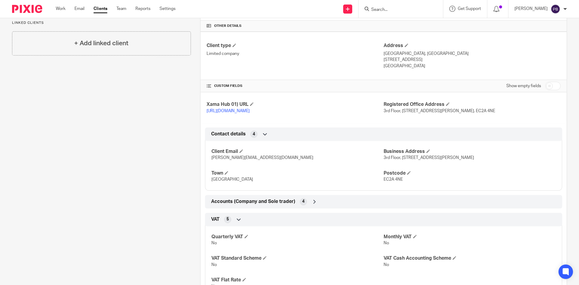
scroll to position [174, 0]
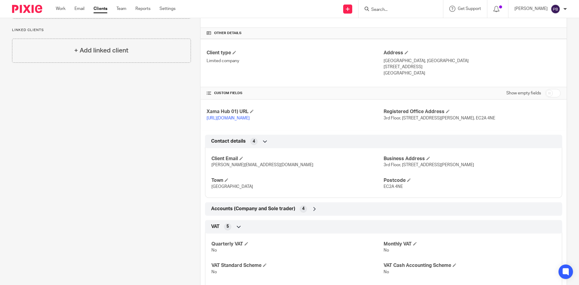
click at [311, 212] on icon at bounding box center [314, 209] width 6 height 6
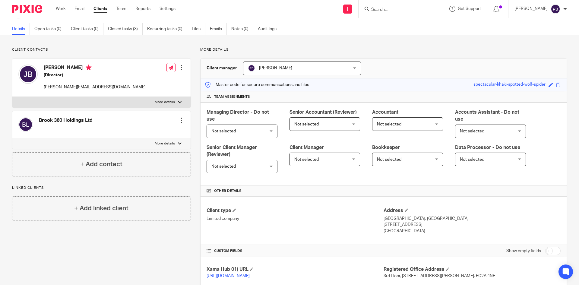
scroll to position [0, 0]
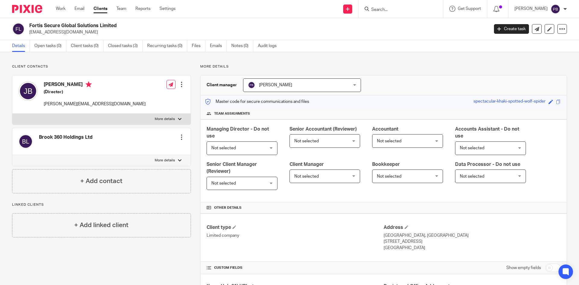
click at [180, 85] on div at bounding box center [181, 84] width 6 height 6
click at [152, 98] on link "Edit contact" at bounding box center [153, 97] width 58 height 9
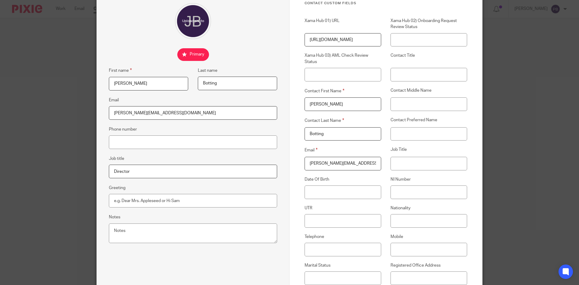
scroll to position [64, 0]
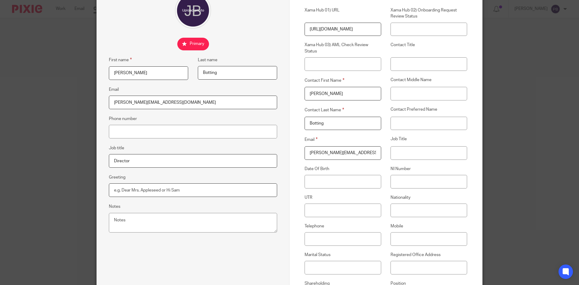
click at [189, 188] on input "Greeting" at bounding box center [193, 190] width 168 height 14
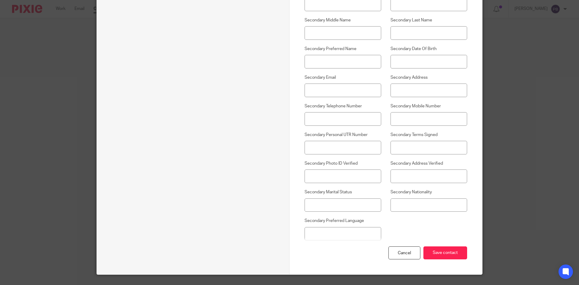
scroll to position [456, 0]
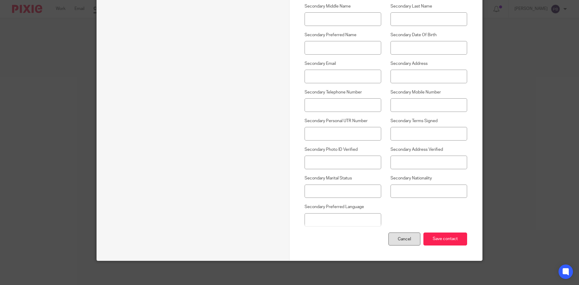
click at [403, 239] on div "Cancel" at bounding box center [404, 238] width 32 height 13
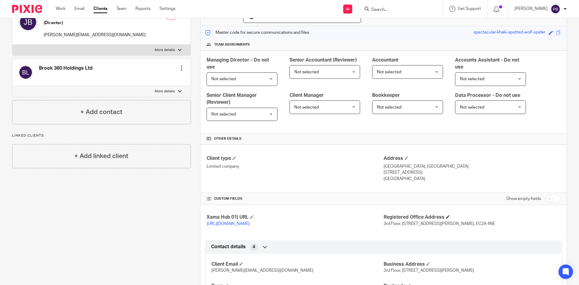
scroll to position [90, 0]
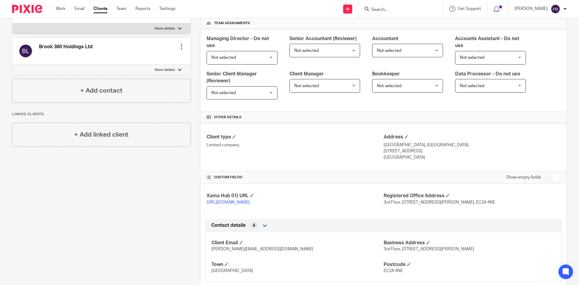
click at [545, 178] on input "checkbox" at bounding box center [552, 177] width 15 height 8
checkbox input "true"
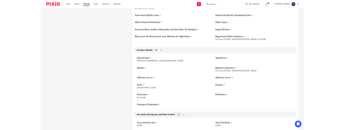
scroll to position [274, 0]
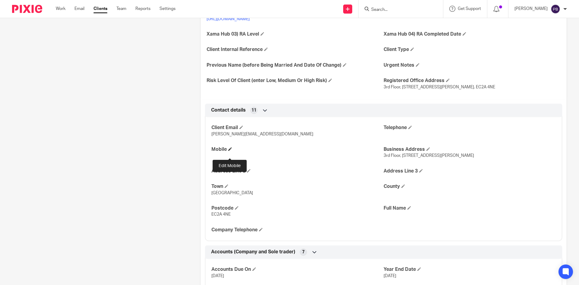
click at [230, 151] on span at bounding box center [230, 149] width 4 height 4
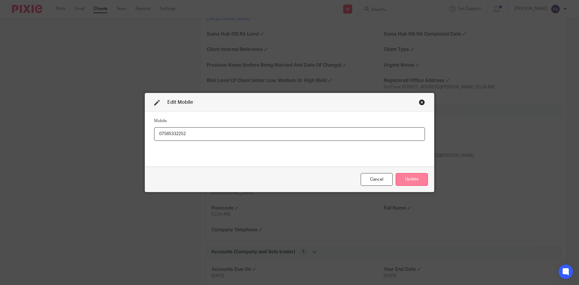
type input "07585332252"
click at [412, 181] on button "Update" at bounding box center [411, 179] width 32 height 13
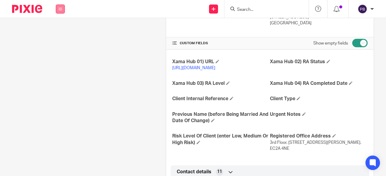
click at [58, 10] on icon at bounding box center [60, 9] width 4 height 4
click at [58, 29] on link "Work" at bounding box center [57, 28] width 10 height 4
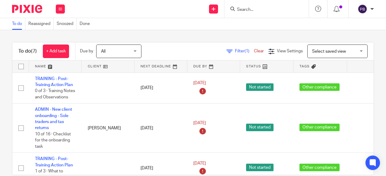
click at [246, 8] on input "Search" at bounding box center [263, 9] width 54 height 5
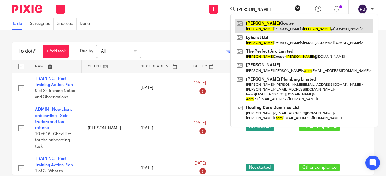
type input "[PERSON_NAME]"
click at [264, 23] on link at bounding box center [304, 26] width 138 height 14
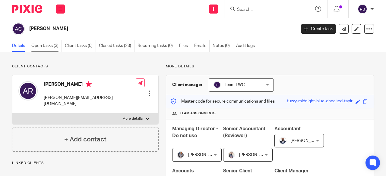
click at [45, 45] on link "Open tasks (3)" at bounding box center [46, 46] width 30 height 12
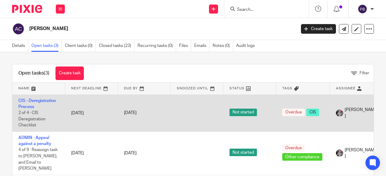
scroll to position [7, 0]
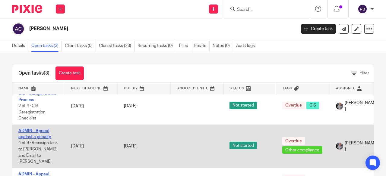
click at [38, 130] on link "ADMIN - Appeal against a penalty" at bounding box center [34, 134] width 33 height 10
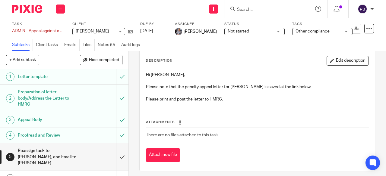
scroll to position [33, 0]
click at [36, 76] on h1 "Letter template" at bounding box center [48, 76] width 61 height 9
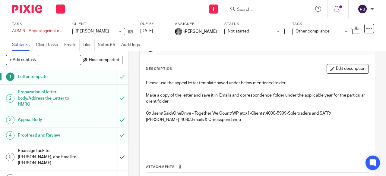
scroll to position [30, 0]
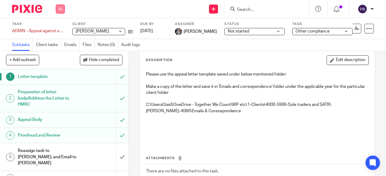
click at [61, 10] on icon at bounding box center [60, 9] width 4 height 4
click at [64, 72] on link "Settings" at bounding box center [60, 72] width 16 height 4
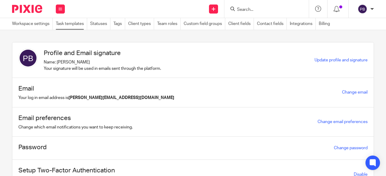
click at [65, 22] on link "Task templates" at bounding box center [71, 24] width 31 height 12
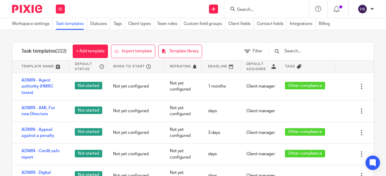
click at [300, 51] on input "text" at bounding box center [319, 51] width 70 height 7
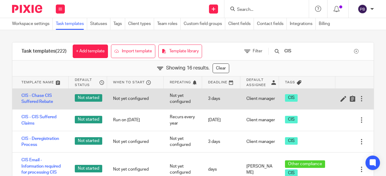
scroll to position [60, 0]
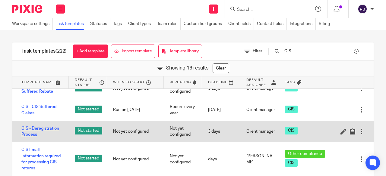
type input "CIS"
click at [41, 128] on link "CIS - Deregistration Process" at bounding box center [41, 132] width 41 height 12
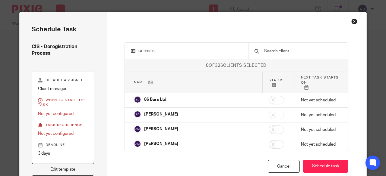
scroll to position [60, 0]
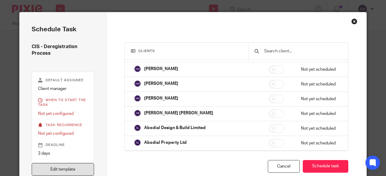
click at [66, 168] on link "Edit template" at bounding box center [63, 169] width 62 height 13
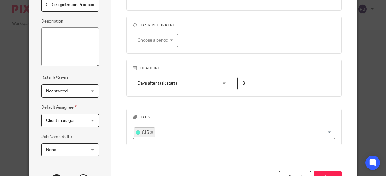
scroll to position [90, 0]
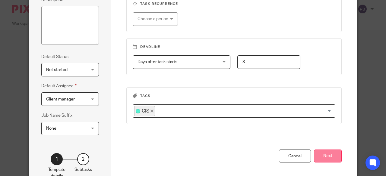
click at [325, 159] on button "Next" at bounding box center [328, 156] width 28 height 13
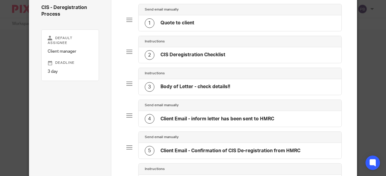
scroll to position [30, 0]
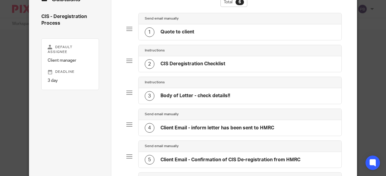
click at [178, 62] on h4 "CIS Deregistration Checklist" at bounding box center [192, 64] width 65 height 6
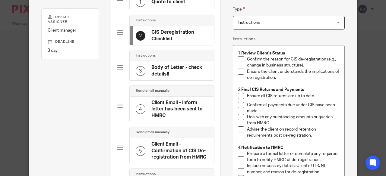
scroll to position [60, 0]
click at [317, 135] on p "Advise the client on record retention requirements post de-registration." at bounding box center [293, 133] width 93 height 12
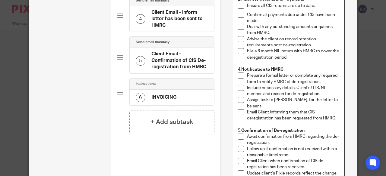
scroll to position [271, 0]
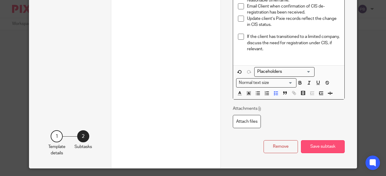
click at [321, 144] on button "Save subtask" at bounding box center [323, 146] width 44 height 13
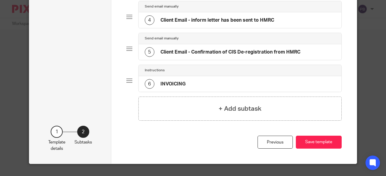
scroll to position [136, 0]
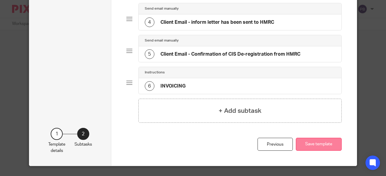
click at [319, 143] on button "Save template" at bounding box center [319, 144] width 46 height 13
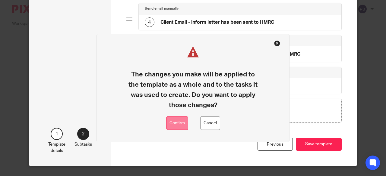
click at [178, 124] on button "Confirm" at bounding box center [177, 124] width 22 height 14
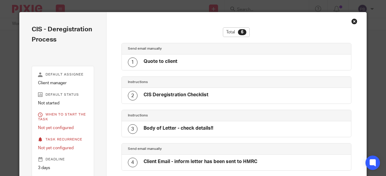
drag, startPoint x: 353, startPoint y: 22, endPoint x: 342, endPoint y: 14, distance: 13.3
click at [353, 22] on div "Close this dialog window" at bounding box center [354, 21] width 6 height 6
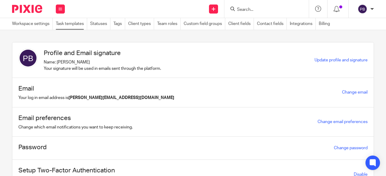
click at [69, 22] on link "Task templates" at bounding box center [71, 24] width 31 height 12
click at [68, 24] on link "Task templates" at bounding box center [71, 24] width 31 height 12
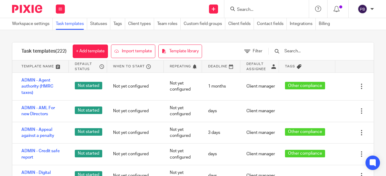
click at [318, 51] on input "text" at bounding box center [319, 51] width 70 height 7
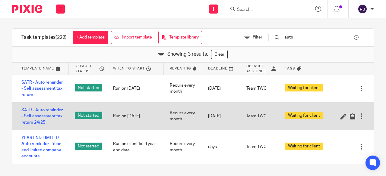
scroll to position [25, 0]
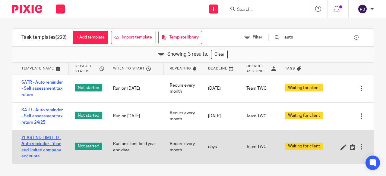
type input "auto"
click at [47, 142] on link "YEAR END LIMITED - Auto reminder - Year end limited company accounts" at bounding box center [41, 147] width 41 height 24
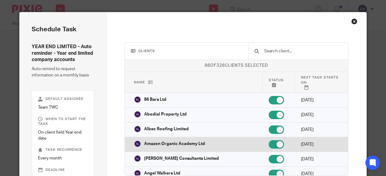
scroll to position [49, 0]
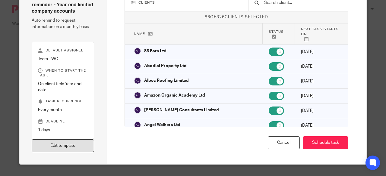
click at [69, 146] on link "Edit template" at bounding box center [63, 146] width 62 height 13
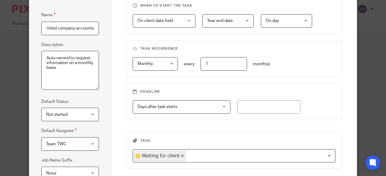
scroll to position [117, 0]
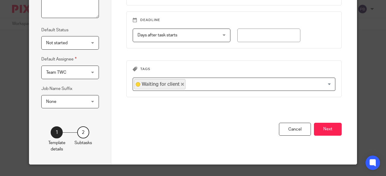
click at [327, 129] on button "Next" at bounding box center [328, 129] width 28 height 13
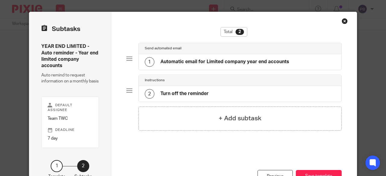
scroll to position [0, 0]
click at [243, 61] on h4 "Automatic email for Limited company year end accounts" at bounding box center [224, 62] width 129 height 6
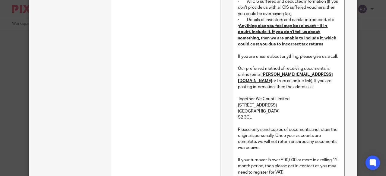
click at [270, 74] on u "[PERSON_NAME][EMAIL_ADDRESS][DOMAIN_NAME]" at bounding box center [285, 78] width 95 height 10
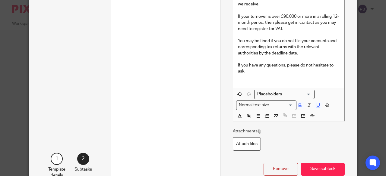
scroll to position [683, 0]
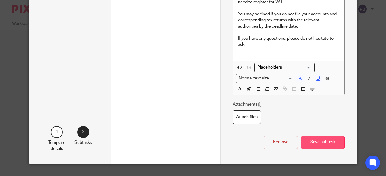
click at [317, 145] on button "Save subtask" at bounding box center [323, 142] width 44 height 13
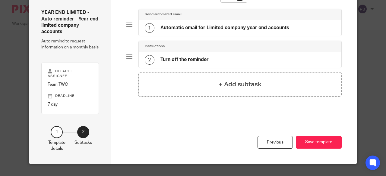
click at [317, 145] on button "Save template" at bounding box center [319, 142] width 46 height 13
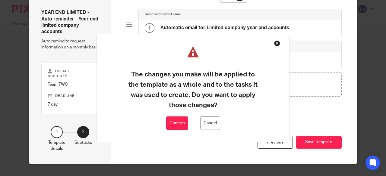
click at [168, 123] on button "Confirm" at bounding box center [177, 124] width 22 height 14
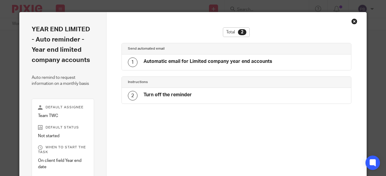
click at [352, 21] on div "Close this dialog window" at bounding box center [354, 21] width 6 height 6
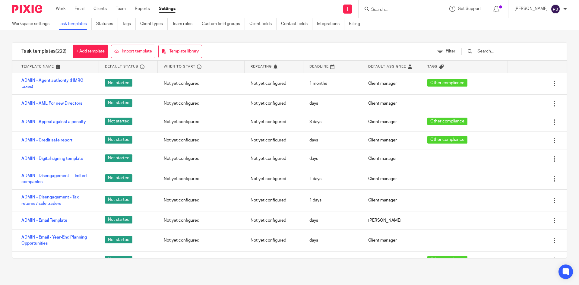
click at [385, 50] on input "text" at bounding box center [511, 51] width 70 height 7
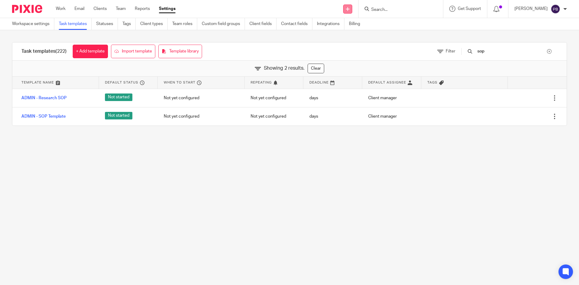
type input "sop"
click at [352, 6] on link at bounding box center [347, 9] width 9 height 9
click at [348, 36] on link "Create task" at bounding box center [356, 37] width 42 height 9
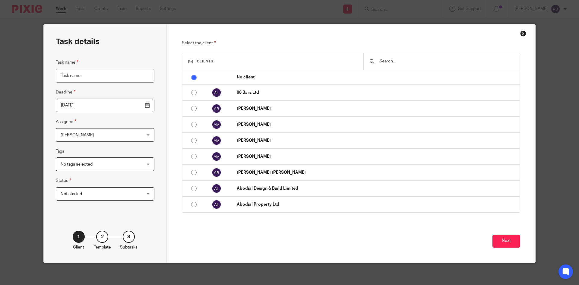
click at [398, 61] on input "text" at bounding box center [446, 61] width 135 height 7
click at [495, 244] on button "Next" at bounding box center [506, 240] width 28 height 13
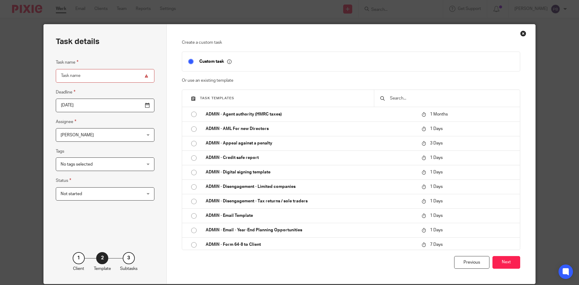
click at [425, 96] on input "text" at bounding box center [451, 98] width 124 height 7
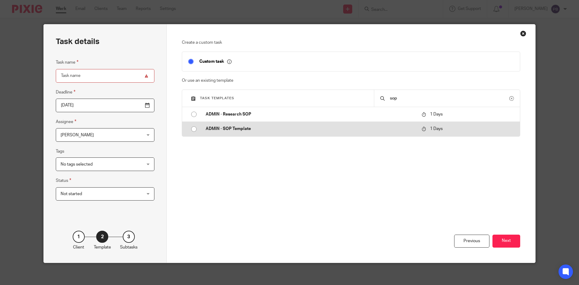
type input "sop"
click at [244, 129] on p "ADMIN - SOP Template" at bounding box center [311, 129] width 210 height 6
type input "2025-09-26"
type input "ADMIN - SOP Template"
checkbox input "false"
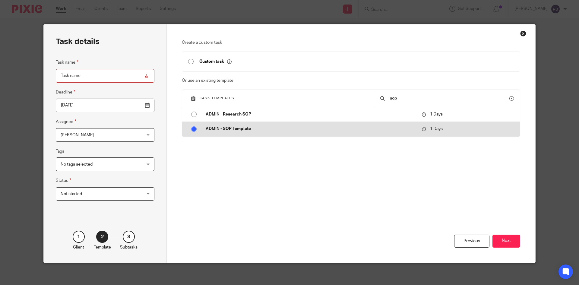
radio input "true"
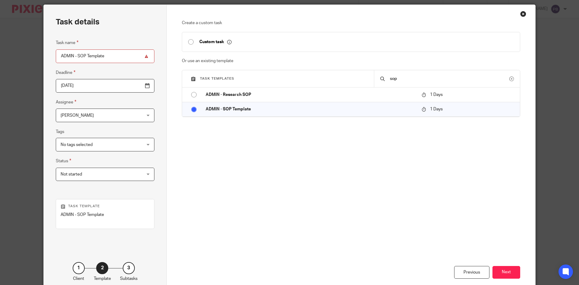
scroll to position [53, 0]
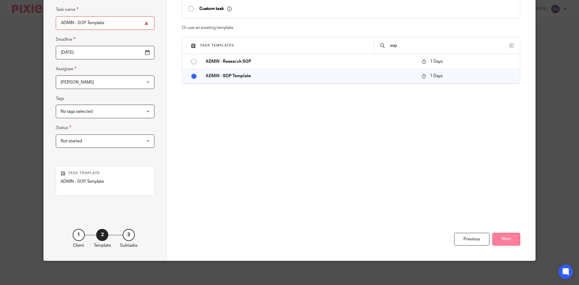
click at [502, 239] on button "Next" at bounding box center [506, 239] width 28 height 13
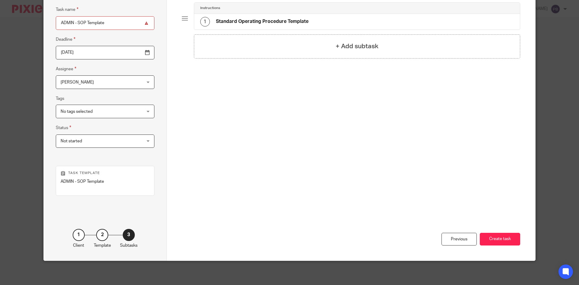
click at [105, 22] on input "ADMIN - SOP Template" at bounding box center [105, 23] width 99 height 14
type input "ADMIN - SOP Template - XAMA AML"
click at [504, 240] on button "Create task" at bounding box center [499, 239] width 40 height 13
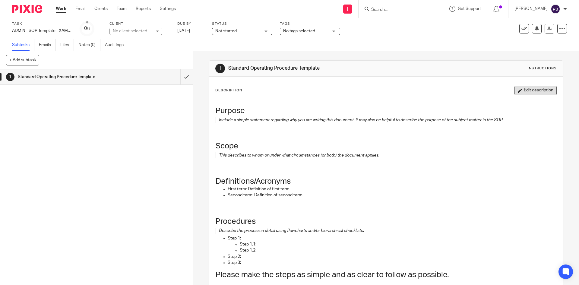
click at [531, 91] on button "Edit description" at bounding box center [535, 91] width 42 height 10
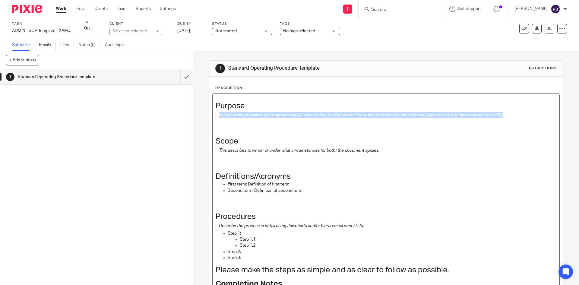
drag, startPoint x: 506, startPoint y: 114, endPoint x: 215, endPoint y: 116, distance: 290.8
click at [215, 116] on blockquote "Include a simple statement regarding why you are writing this document. It may …" at bounding box center [379, 115] width 328 height 6
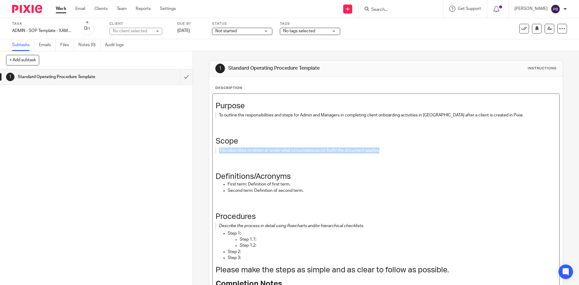
drag, startPoint x: 382, startPoint y: 151, endPoint x: 216, endPoint y: 149, distance: 166.1
click at [216, 149] on blockquote "This describes to whom or under what circumstances (or both) the document appli…" at bounding box center [379, 150] width 328 height 6
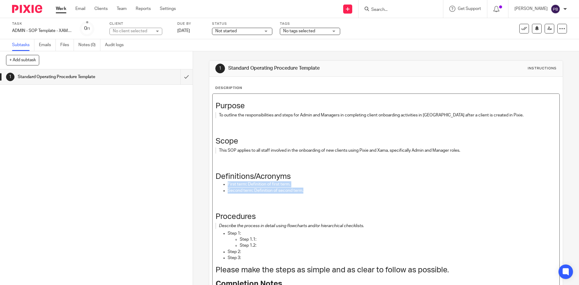
drag, startPoint x: 302, startPoint y: 191, endPoint x: 226, endPoint y: 184, distance: 75.6
click at [226, 184] on ul "First term: Definition of first term. Second term: Definition of second term." at bounding box center [385, 187] width 340 height 12
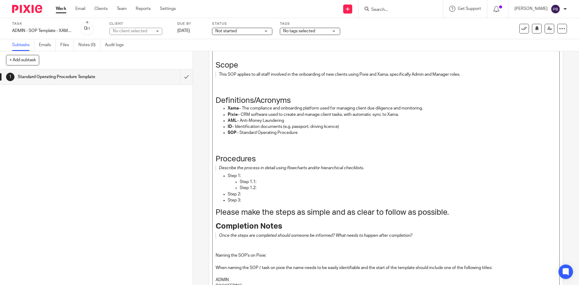
scroll to position [90, 0]
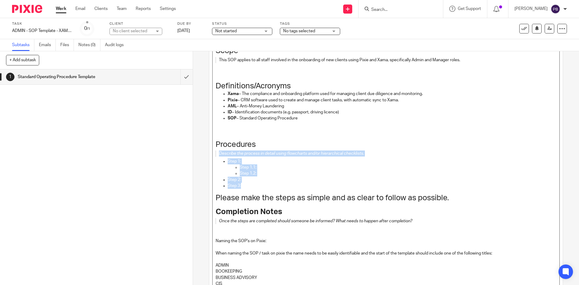
drag, startPoint x: 217, startPoint y: 152, endPoint x: 275, endPoint y: 186, distance: 66.4
click at [275, 186] on div "Purpose To outline the responsibilities and steps for Admin and Managers in com…" at bounding box center [385, 254] width 346 height 503
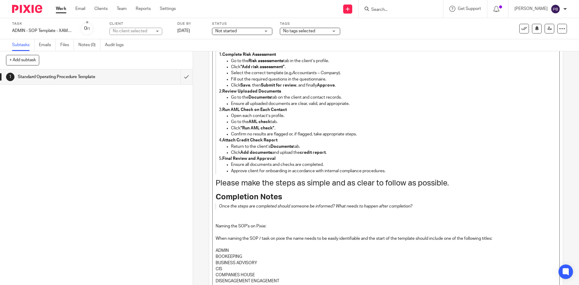
scroll to position [360, 0]
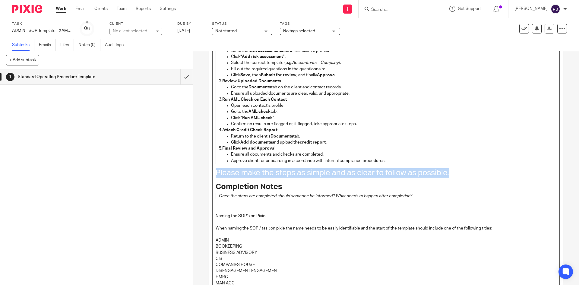
drag, startPoint x: 214, startPoint y: 171, endPoint x: 460, endPoint y: 177, distance: 246.0
click at [460, 177] on h1 "Please make the steps as simple and as clear to follow as possible." at bounding box center [385, 172] width 340 height 9
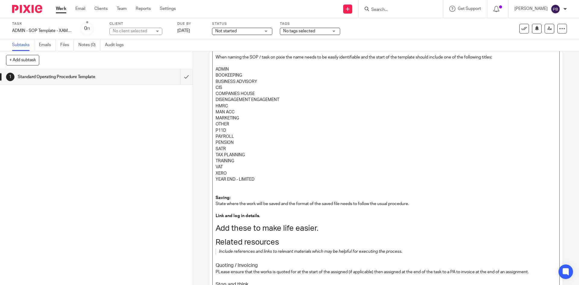
scroll to position [607, 0]
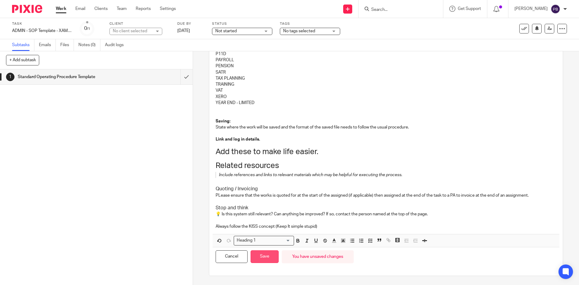
click at [269, 255] on button "Save" at bounding box center [264, 256] width 28 height 13
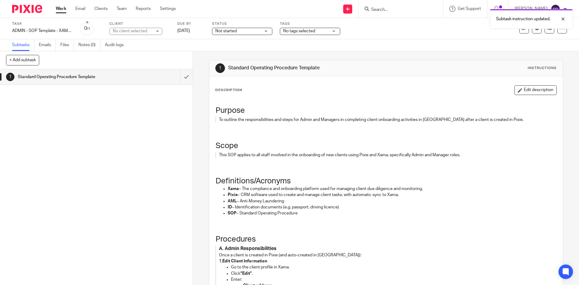
scroll to position [0, 0]
click at [538, 92] on button "Edit description" at bounding box center [535, 91] width 42 height 10
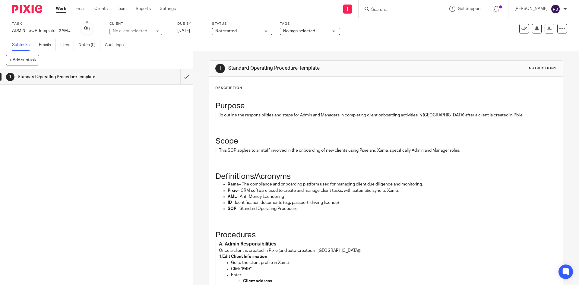
click at [322, 70] on h1 "Standard Operating Procedure Template" at bounding box center [313, 68] width 171 height 6
click at [314, 68] on h1 "Standard Operating Procedure Template" at bounding box center [313, 68] width 171 height 6
click at [215, 105] on h1 "Purpose" at bounding box center [385, 105] width 340 height 9
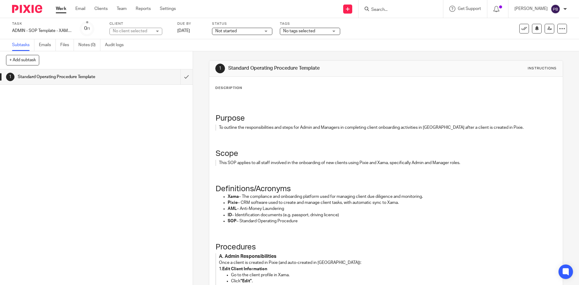
paste div
drag, startPoint x: 284, startPoint y: 104, endPoint x: 213, endPoint y: 107, distance: 70.9
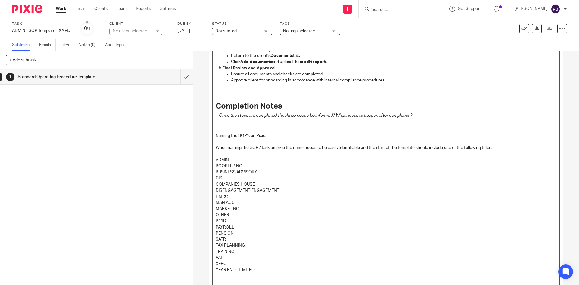
scroll to position [619, 0]
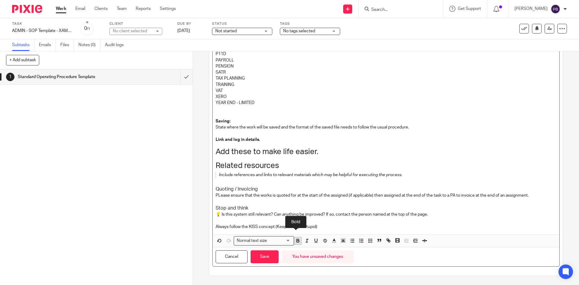
click at [297, 241] on icon "button" at bounding box center [298, 242] width 2 height 2
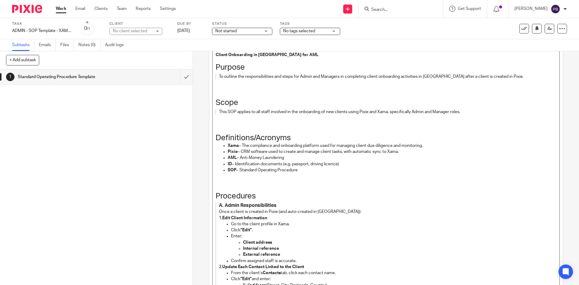
click at [333, 236] on p "Enter:" at bounding box center [387, 236] width 313 height 6
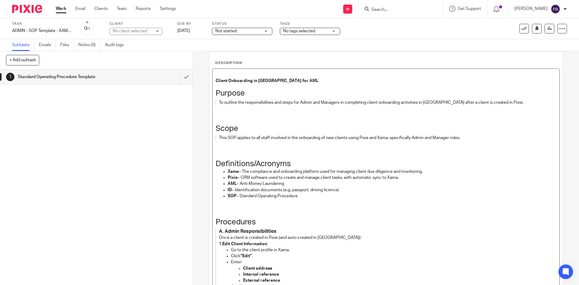
scroll to position [0, 0]
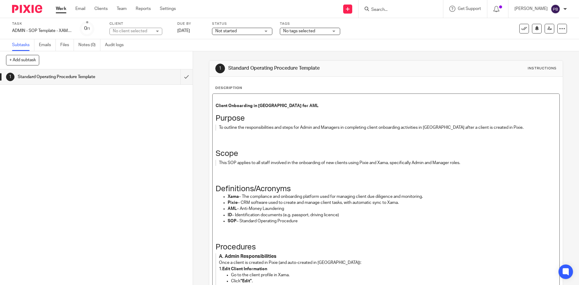
click at [215, 105] on strong "Client Onboarding in Xama for AML" at bounding box center [266, 106] width 103 height 4
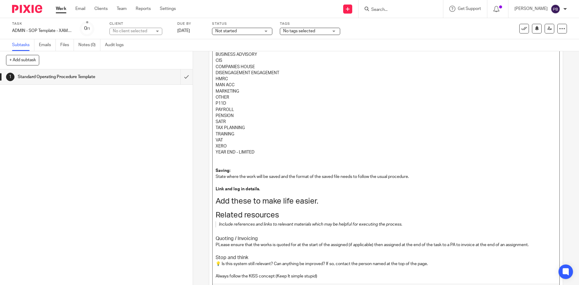
scroll to position [619, 0]
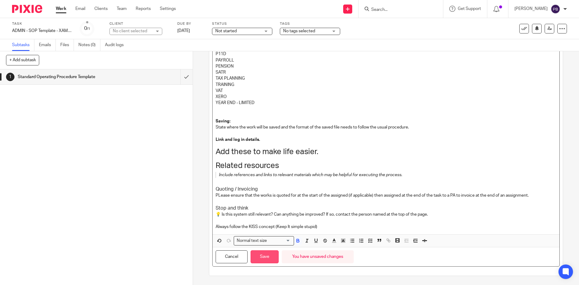
click at [264, 255] on button "Save" at bounding box center [264, 256] width 28 height 13
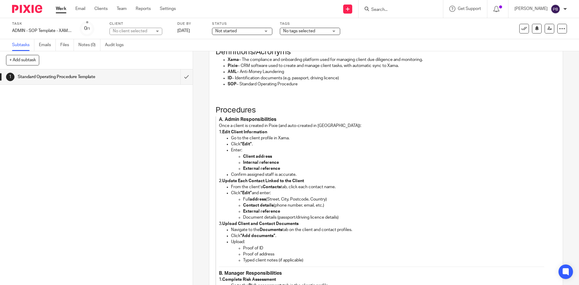
scroll to position [232, 0]
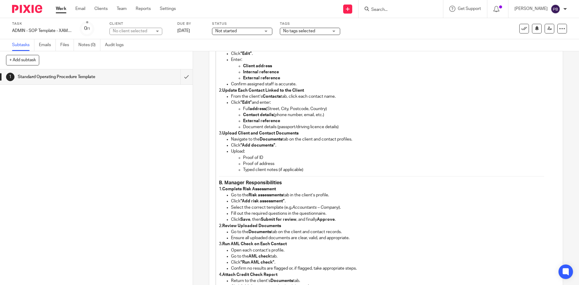
click at [163, 139] on div "1 Standard Operating Procedure Template" at bounding box center [96, 176] width 193 height 215
click at [352, 12] on link at bounding box center [347, 9] width 9 height 9
click at [355, 38] on link "Create task" at bounding box center [356, 37] width 42 height 9
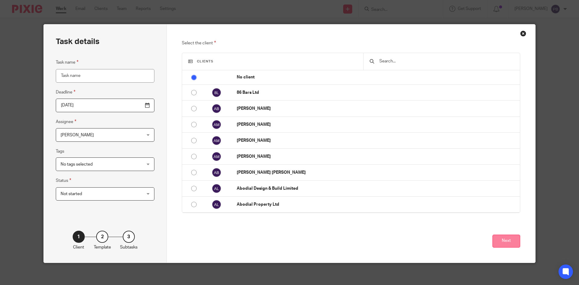
click at [510, 242] on button "Next" at bounding box center [506, 240] width 28 height 13
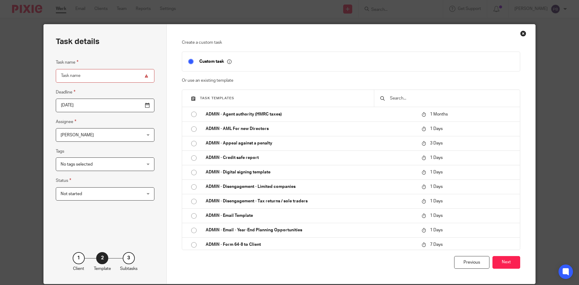
click at [420, 98] on input "text" at bounding box center [451, 98] width 124 height 7
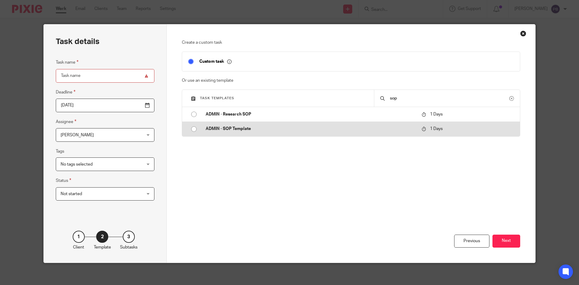
type input "sop"
click at [236, 127] on p "ADMIN - SOP Template" at bounding box center [311, 129] width 210 height 6
type input "[DATE]"
type input "ADMIN - SOP Template"
checkbox input "false"
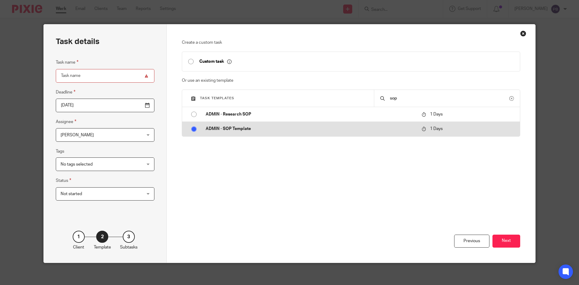
radio input "true"
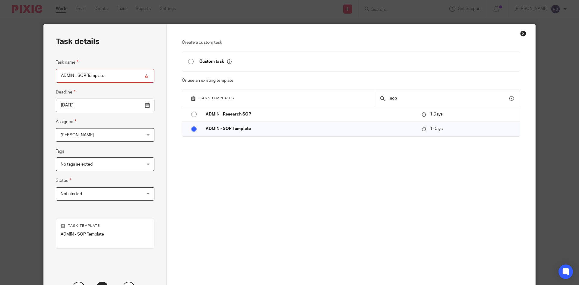
click at [109, 77] on input "ADMIN - SOP Template" at bounding box center [105, 76] width 99 height 14
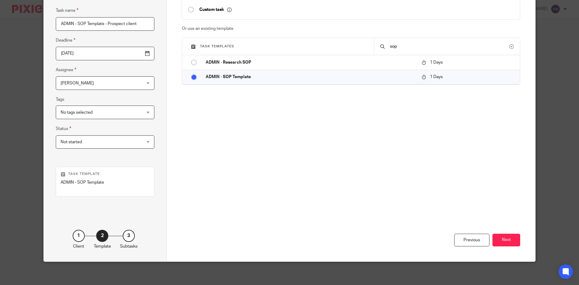
scroll to position [53, 0]
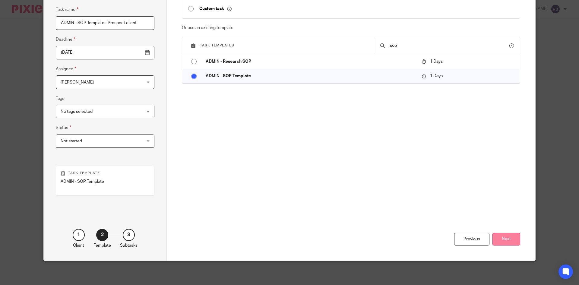
type input "ADMIN - SOP Template - Prospect client"
click at [506, 240] on button "Next" at bounding box center [506, 239] width 28 height 13
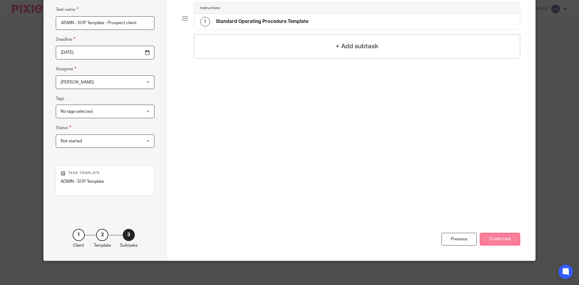
click at [505, 241] on button "Create task" at bounding box center [499, 239] width 40 height 13
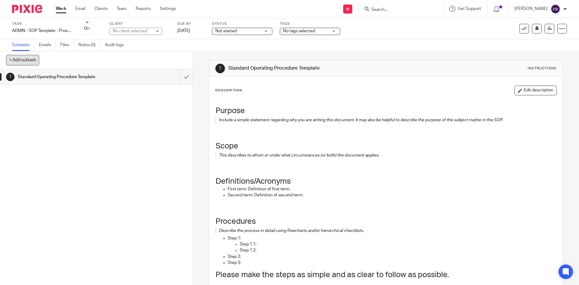
click at [27, 62] on button "+ Add subtask" at bounding box center [22, 60] width 33 height 10
type input "Notes"
click at [175, 59] on p "+ Add" at bounding box center [177, 60] width 17 height 10
click at [20, 90] on h1 "Notes" at bounding box center [70, 92] width 104 height 9
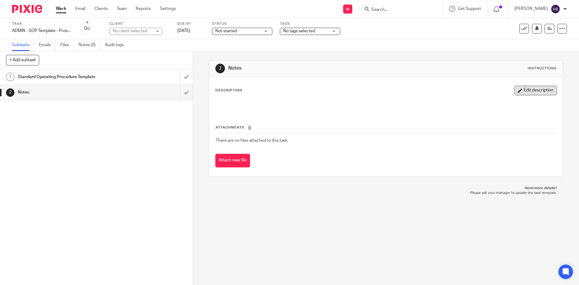
click at [520, 90] on button "Edit description" at bounding box center [535, 91] width 42 height 10
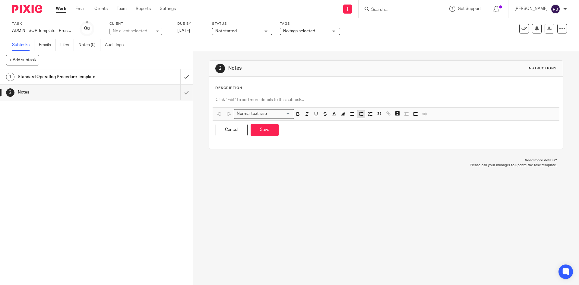
click at [359, 115] on icon "button" at bounding box center [360, 113] width 5 height 5
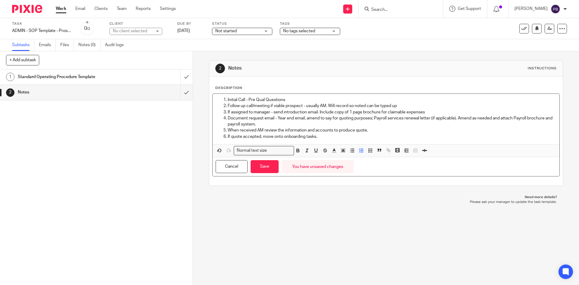
click at [286, 99] on p "Initial Call - Pre Qual Questions" at bounding box center [392, 100] width 328 height 6
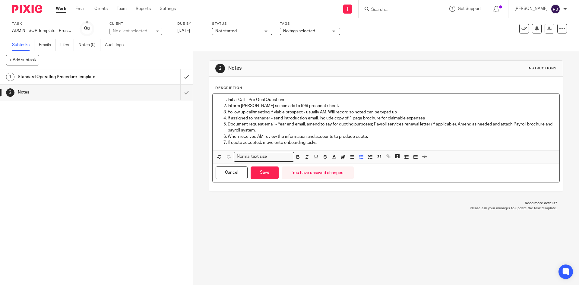
click at [329, 143] on p "If quote accepted, move onto onboarding tasks." at bounding box center [392, 143] width 328 height 6
click at [329, 104] on p "Inform [PERSON_NAME] so can add to 999 prospect sheet." at bounding box center [392, 106] width 328 height 6
click at [271, 173] on button "Save" at bounding box center [264, 172] width 28 height 13
